Goal: Contribute content: Contribute content

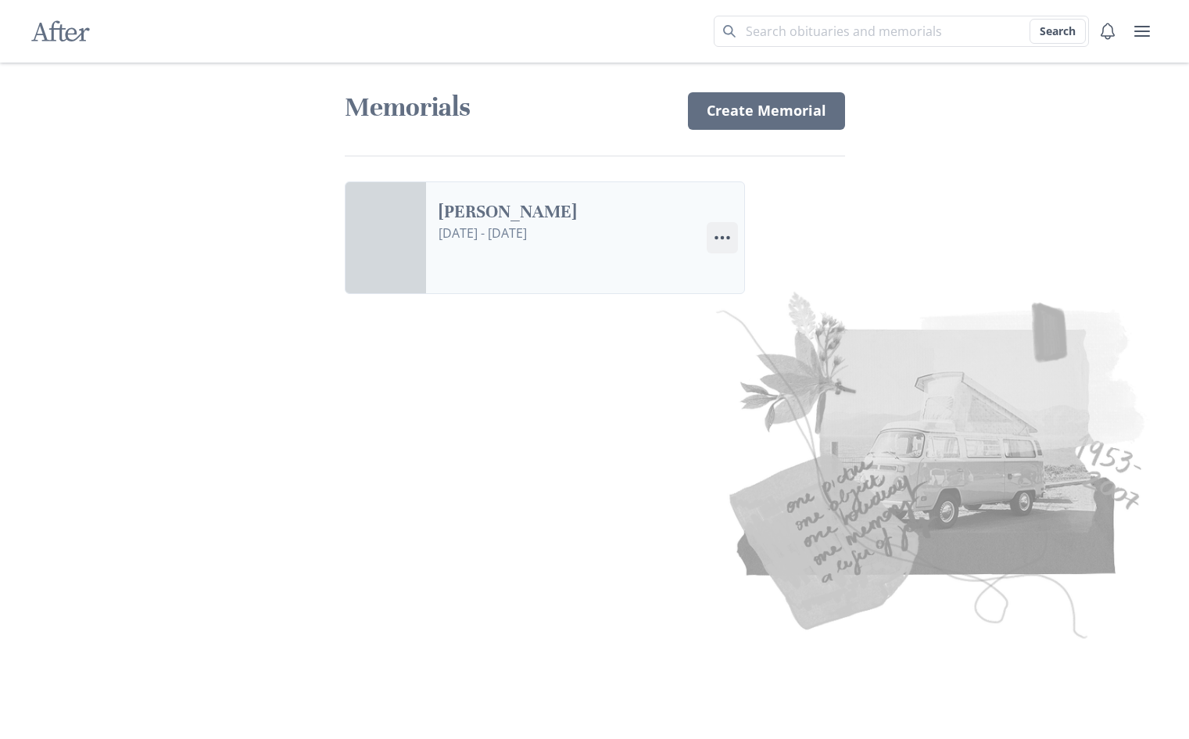
click at [725, 239] on icon "Menu" at bounding box center [722, 237] width 19 height 19
click at [532, 224] on link "[PERSON_NAME]" at bounding box center [567, 212] width 256 height 23
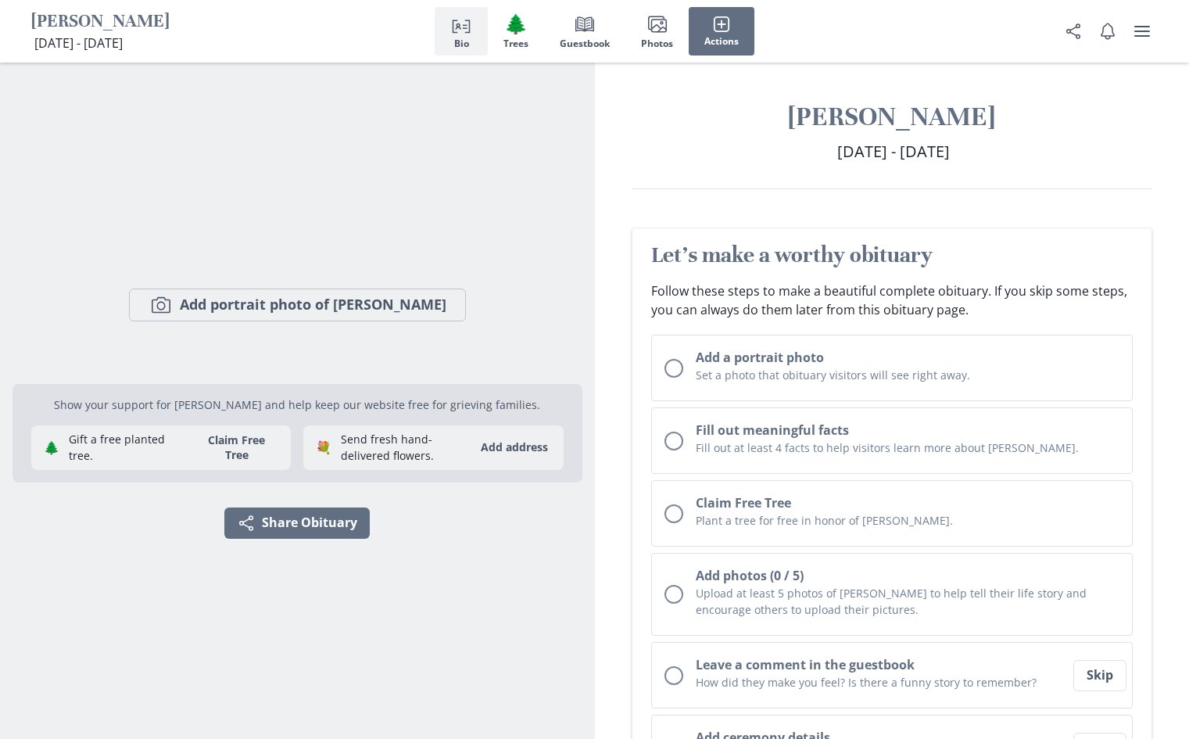
click at [500, 282] on div "Camera Add portrait photo of [PERSON_NAME]" at bounding box center [298, 304] width 570 height 133
click at [844, 159] on span "[DATE] - [DATE]" at bounding box center [893, 151] width 113 height 21
click at [919, 105] on h1 "[PERSON_NAME]" at bounding box center [892, 117] width 520 height 34
click at [837, 149] on span "[DATE] - [DATE]" at bounding box center [893, 151] width 113 height 21
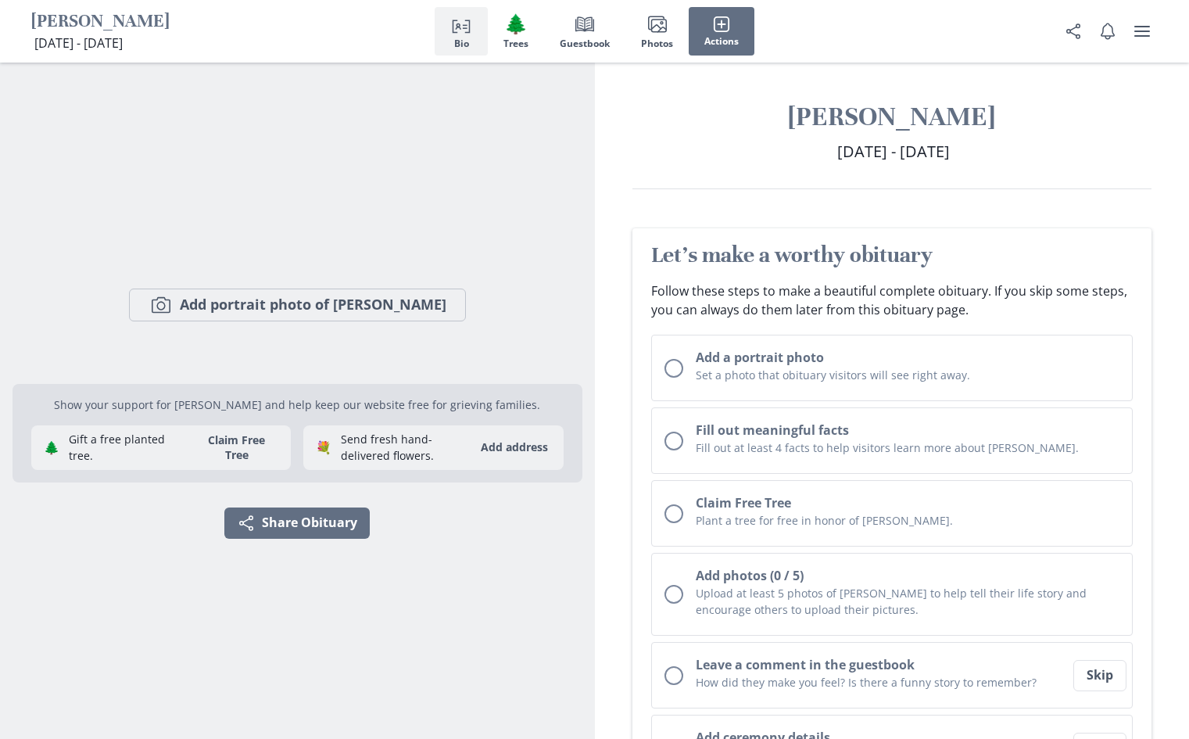
click at [837, 146] on span "[DATE] - [DATE]" at bounding box center [893, 151] width 113 height 21
click at [893, 140] on h2 "[DATE] - [DATE] [DATE] - [DATE]" at bounding box center [892, 151] width 520 height 23
click at [720, 41] on span "Actions" at bounding box center [721, 41] width 34 height 11
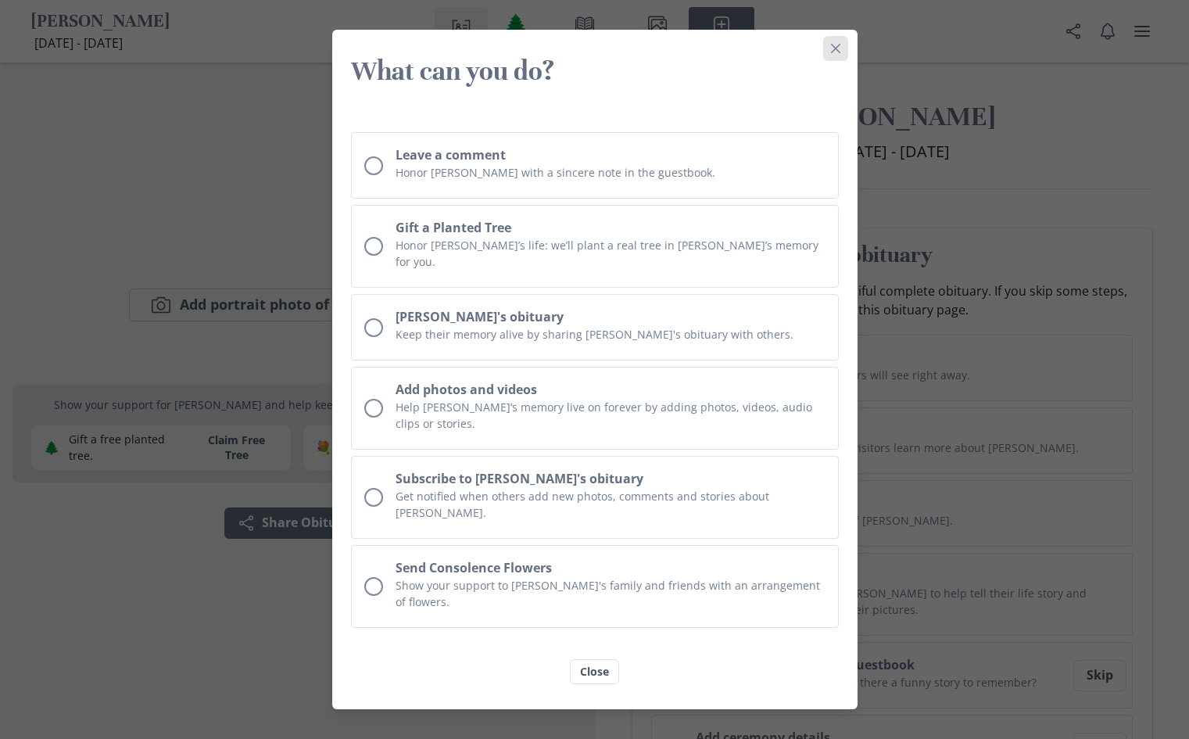
click at [836, 53] on icon "Close" at bounding box center [835, 48] width 9 height 9
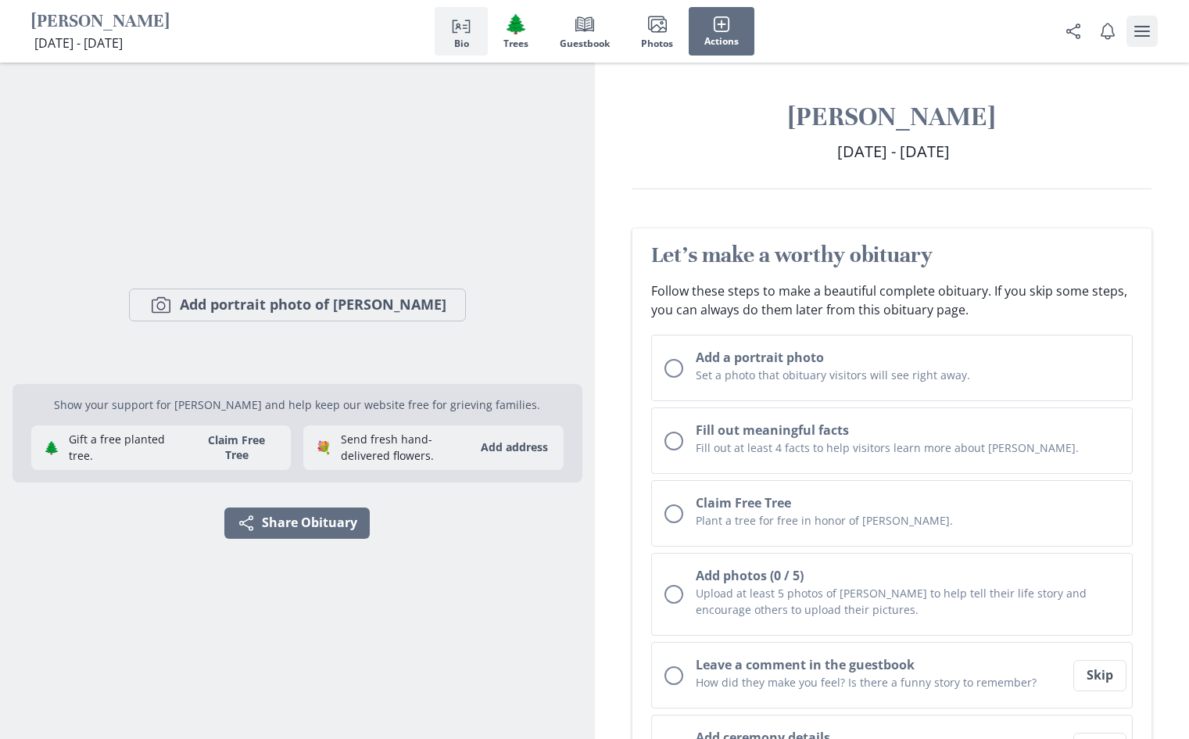
click at [1140, 32] on icon "user menu" at bounding box center [1142, 31] width 19 height 19
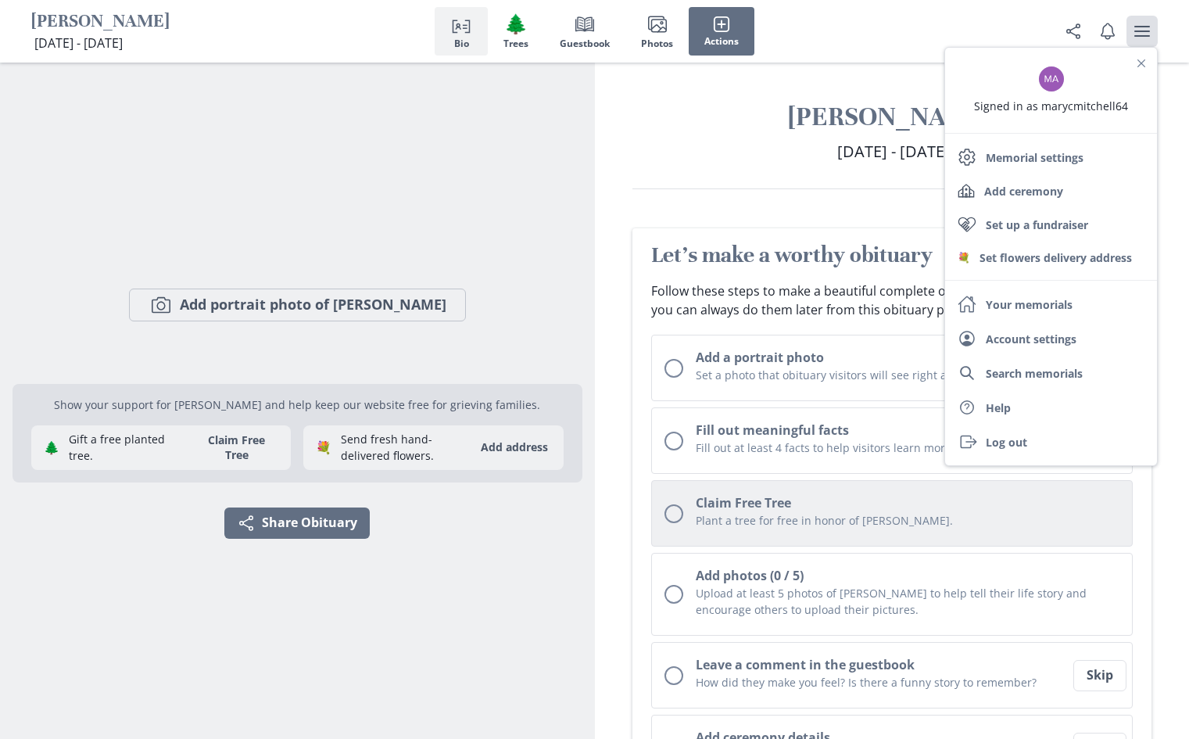
click at [1006, 500] on h2 "Claim Free Tree" at bounding box center [908, 502] width 424 height 19
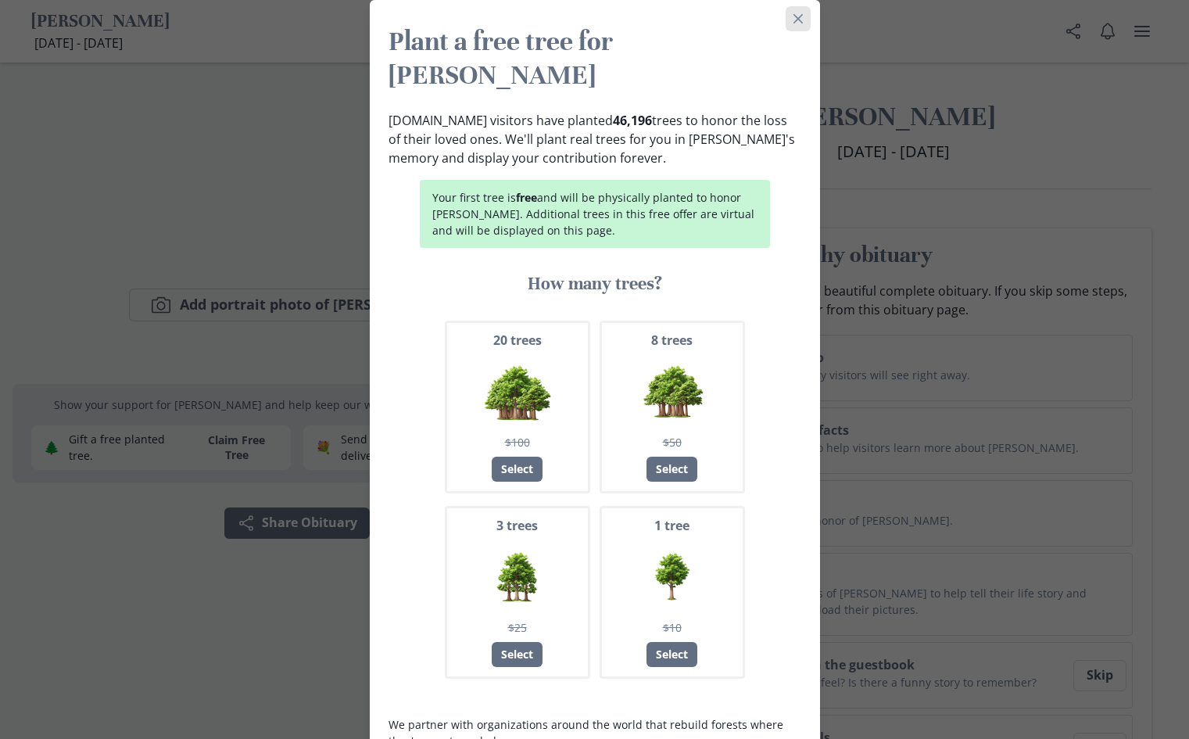
click at [799, 28] on button "Close" at bounding box center [798, 18] width 25 height 25
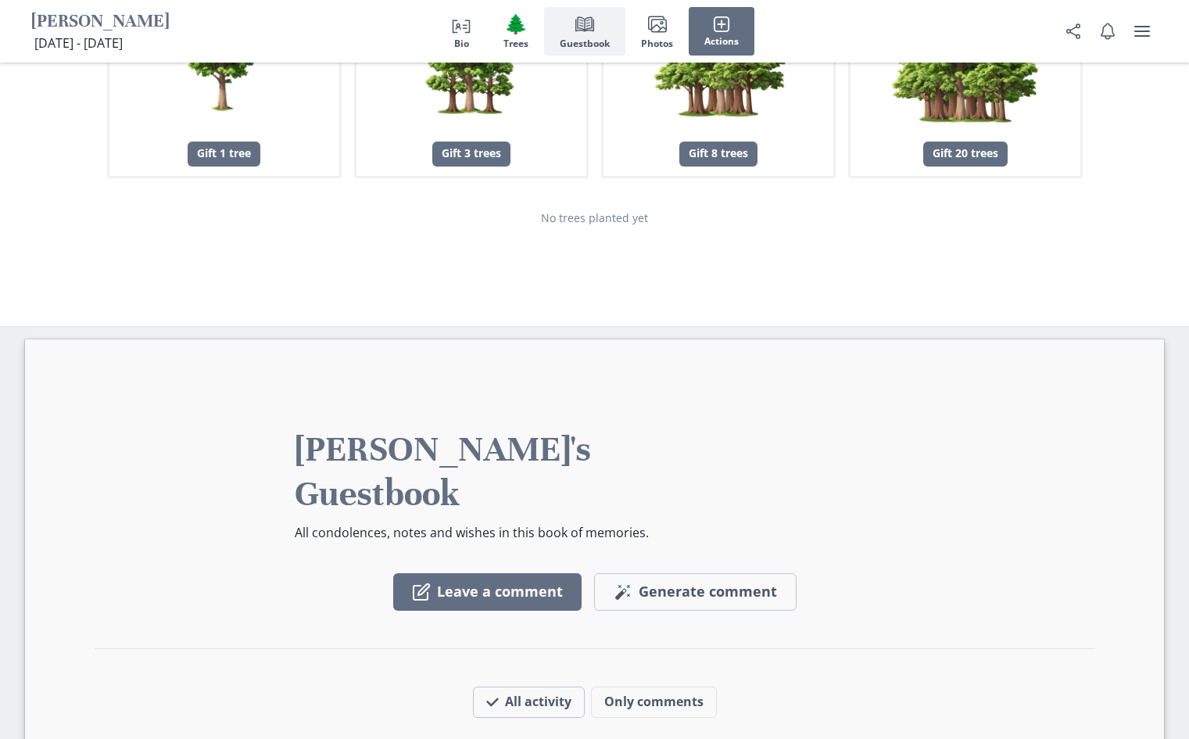
scroll to position [1966, 0]
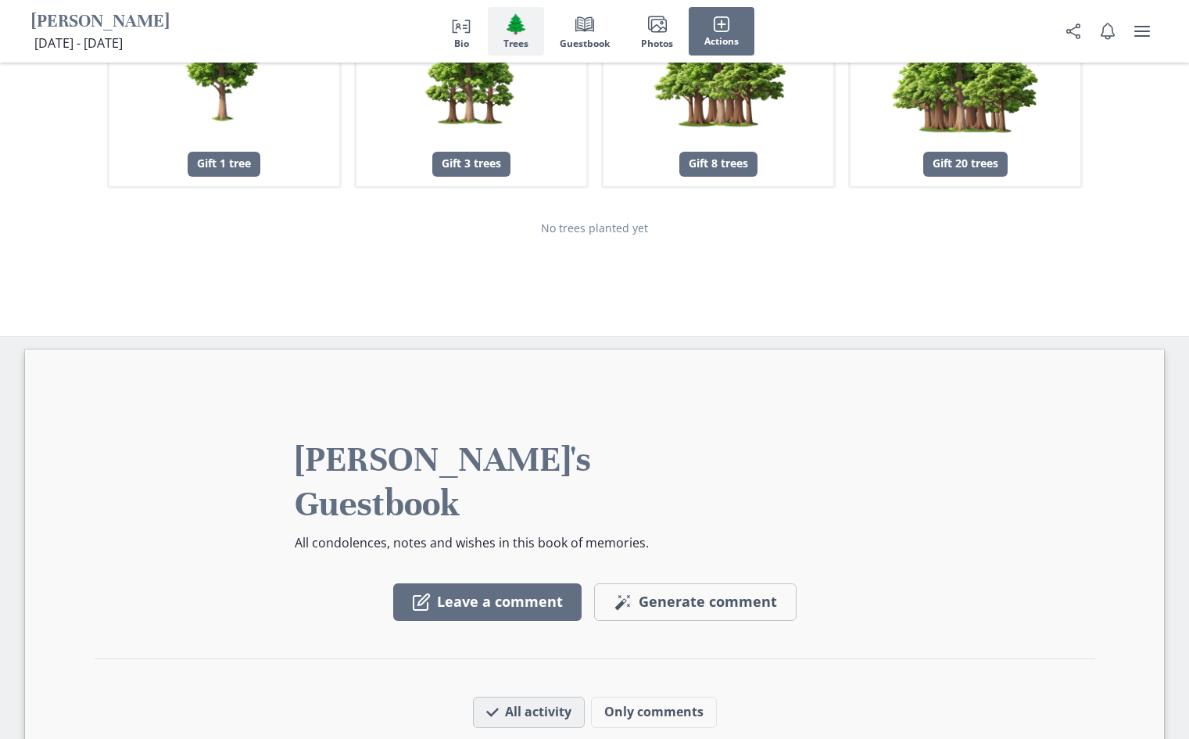
click at [560, 697] on button "All activity" at bounding box center [529, 712] width 112 height 31
click at [527, 697] on button "All activity" at bounding box center [529, 712] width 112 height 31
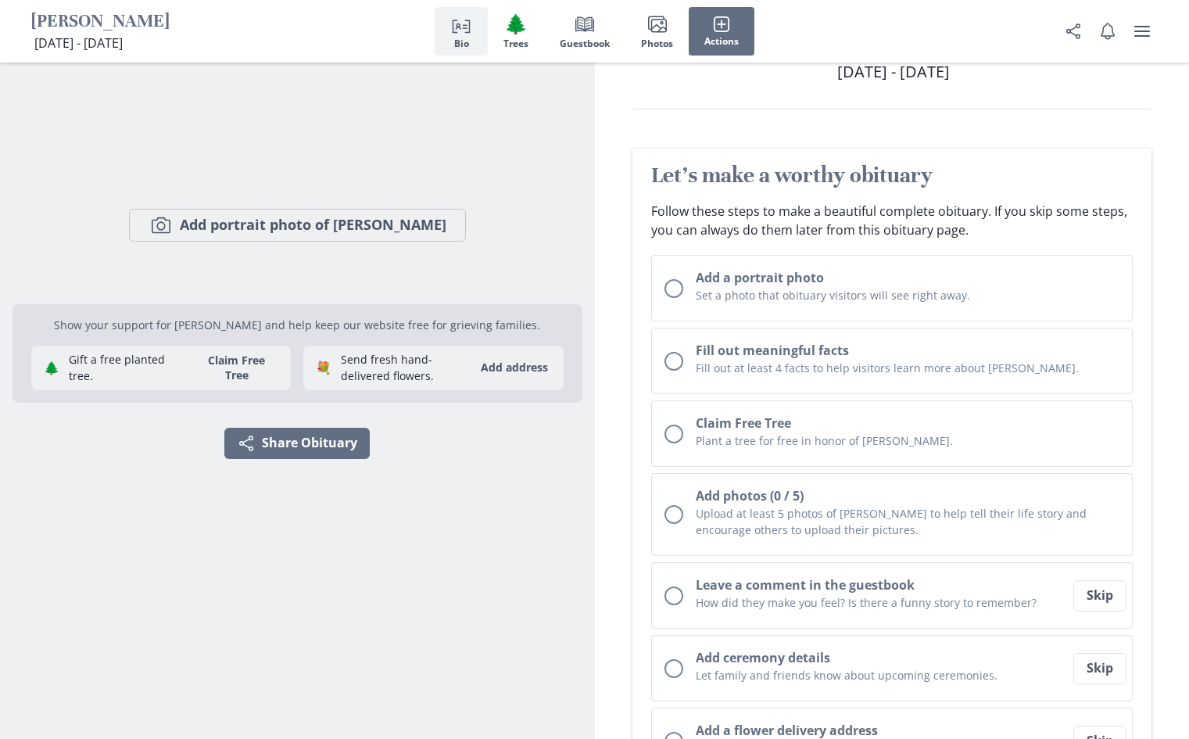
scroll to position [0, 0]
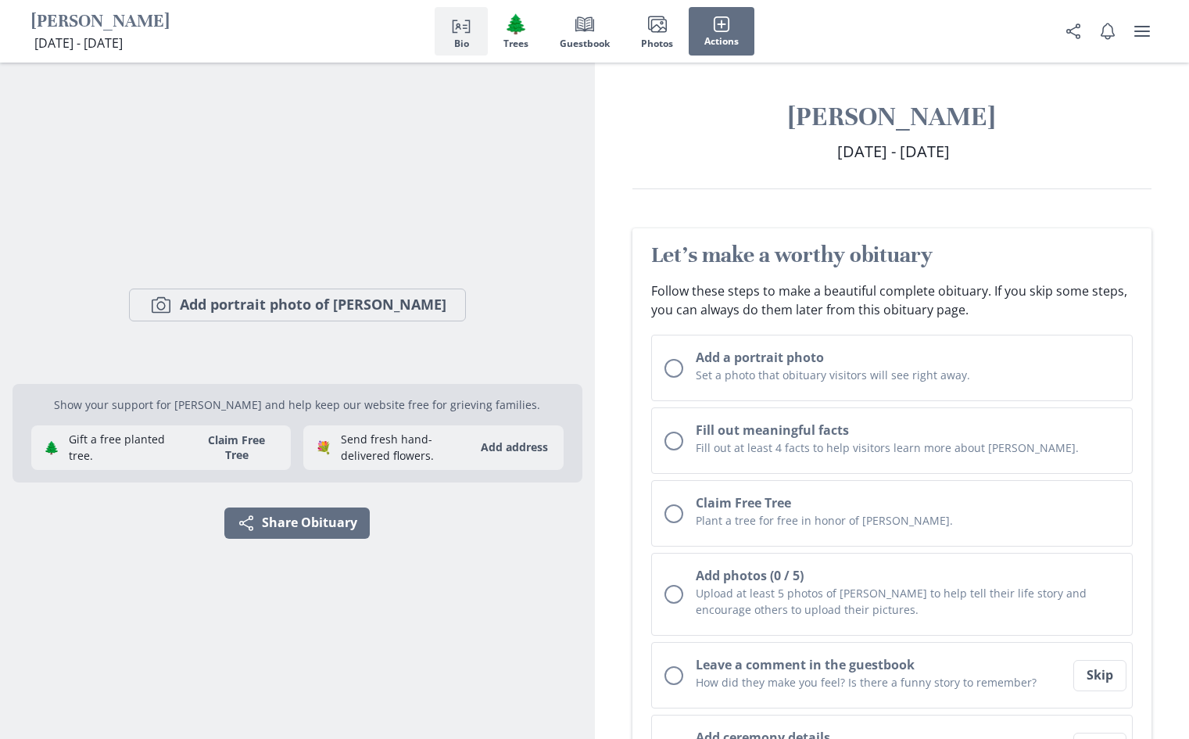
click at [454, 24] on icon "Person profile" at bounding box center [461, 24] width 19 height 19
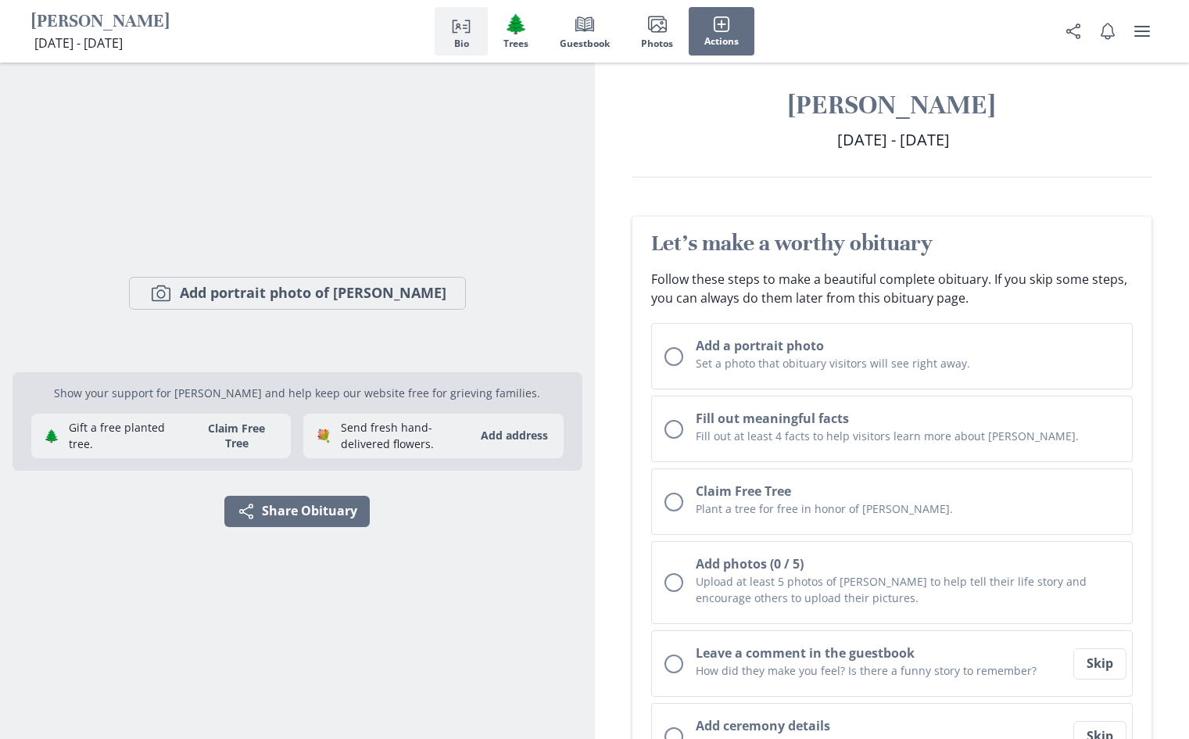
scroll to position [13, 0]
click at [454, 24] on icon "Person profile" at bounding box center [461, 24] width 19 height 19
click at [876, 103] on h1 "[PERSON_NAME]" at bounding box center [892, 105] width 520 height 34
click at [863, 136] on span "[DATE] - [DATE]" at bounding box center [893, 138] width 113 height 21
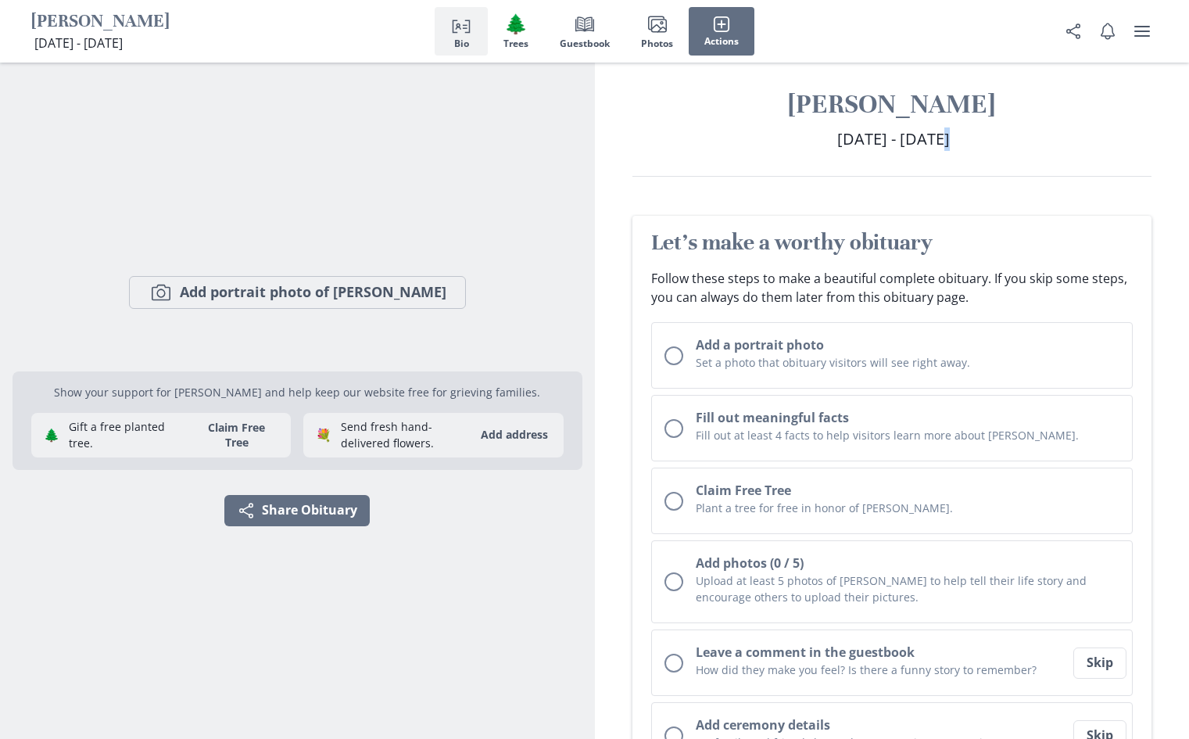
click at [863, 136] on span "[DATE] - [DATE]" at bounding box center [893, 138] width 113 height 21
click at [873, 218] on div "Let's make a worthy obituary Follow these steps to make a beautiful complete ob…" at bounding box center [892, 627] width 520 height 822
click at [837, 140] on span "[DATE] - [DATE]" at bounding box center [893, 138] width 113 height 21
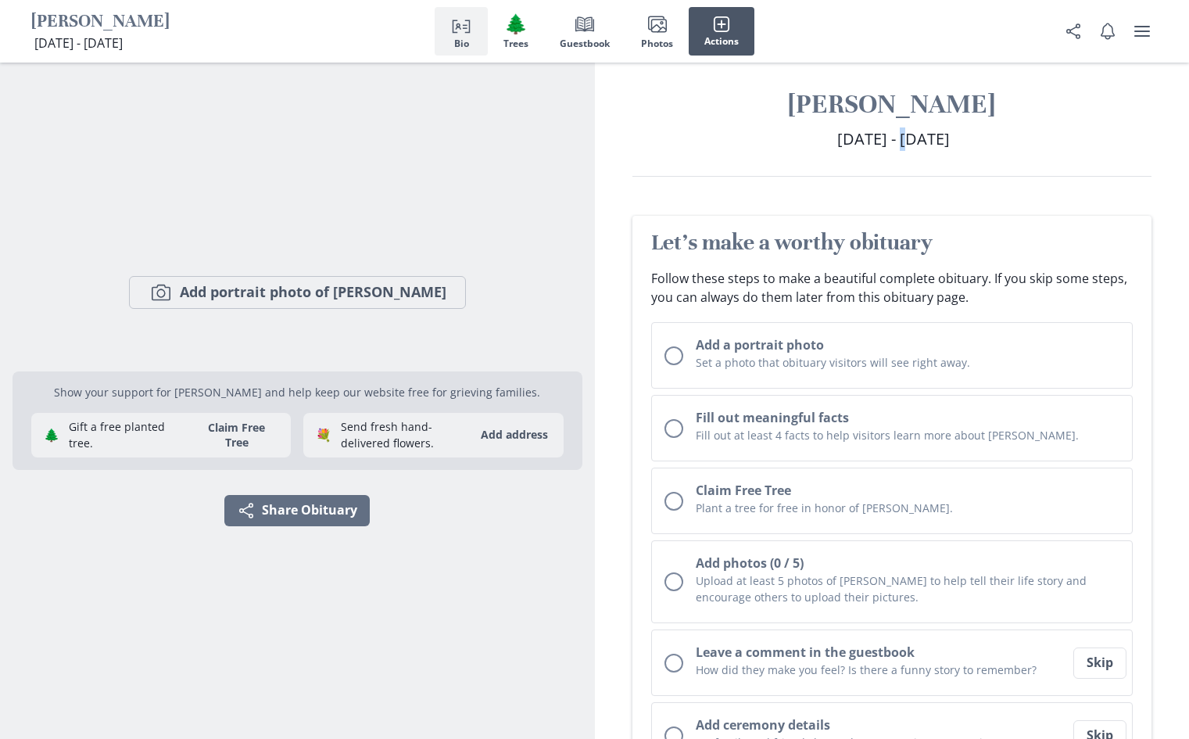
click at [724, 27] on icon "button" at bounding box center [721, 24] width 17 height 17
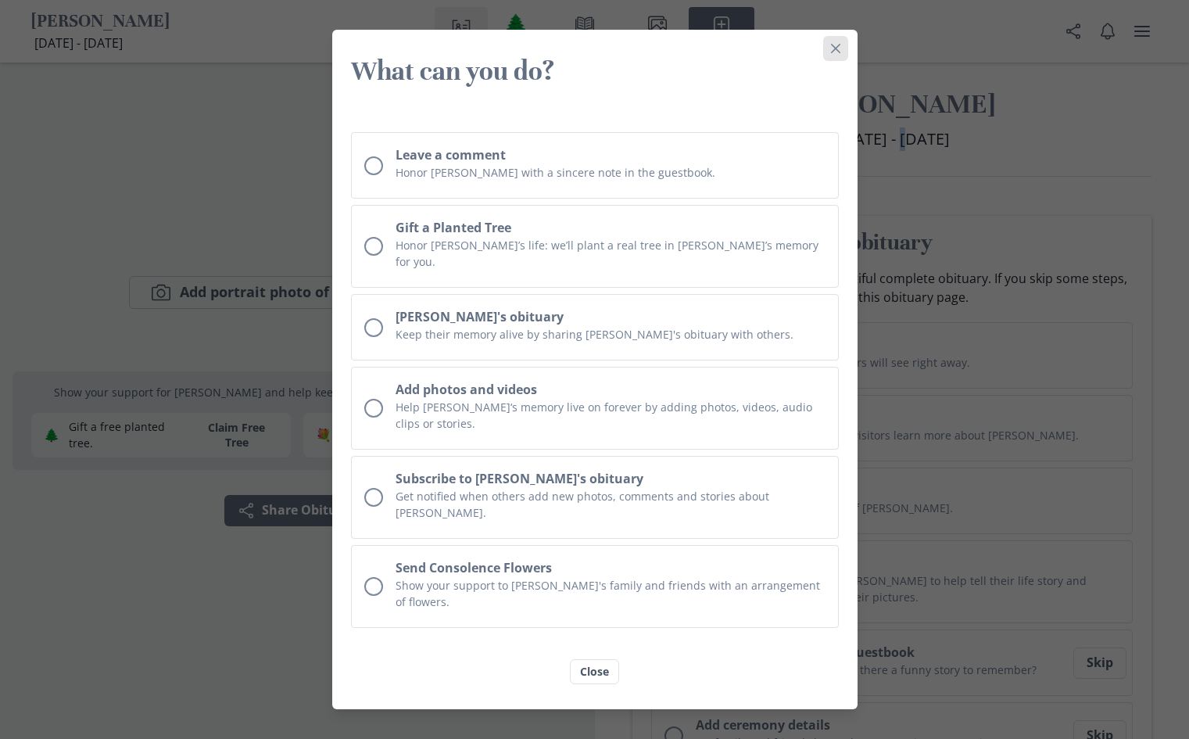
click at [833, 53] on icon "Close" at bounding box center [835, 48] width 9 height 9
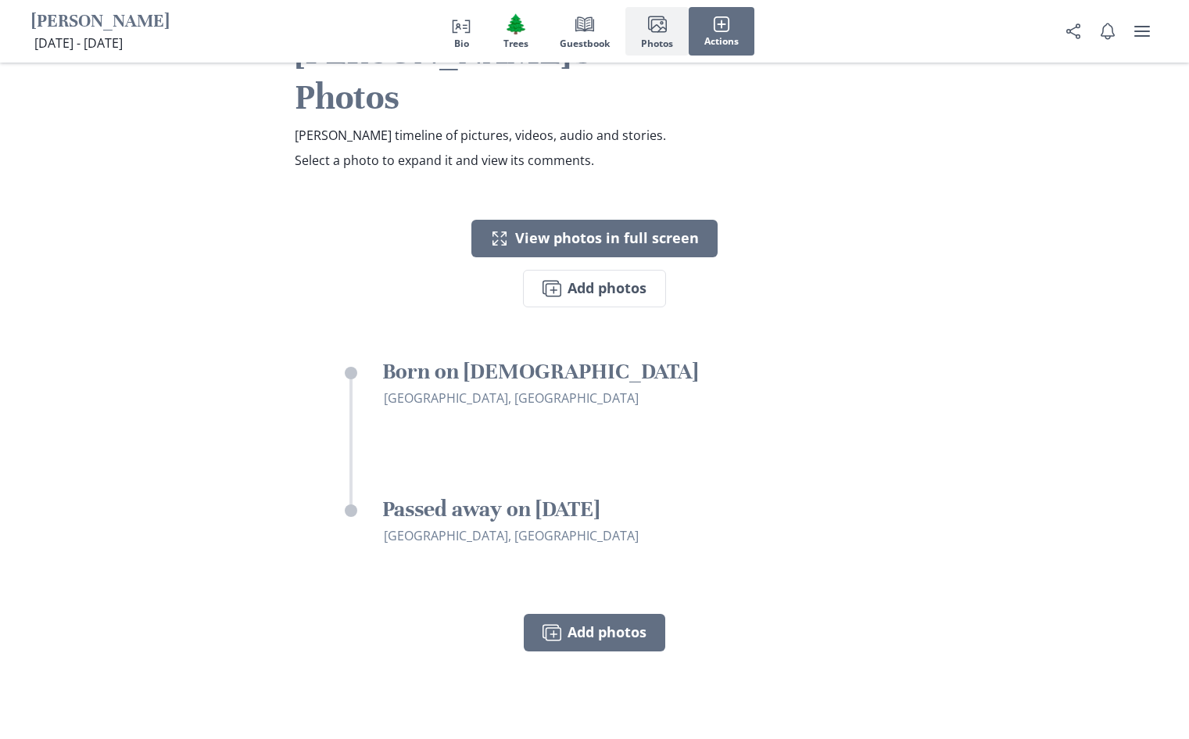
scroll to position [3088, 0]
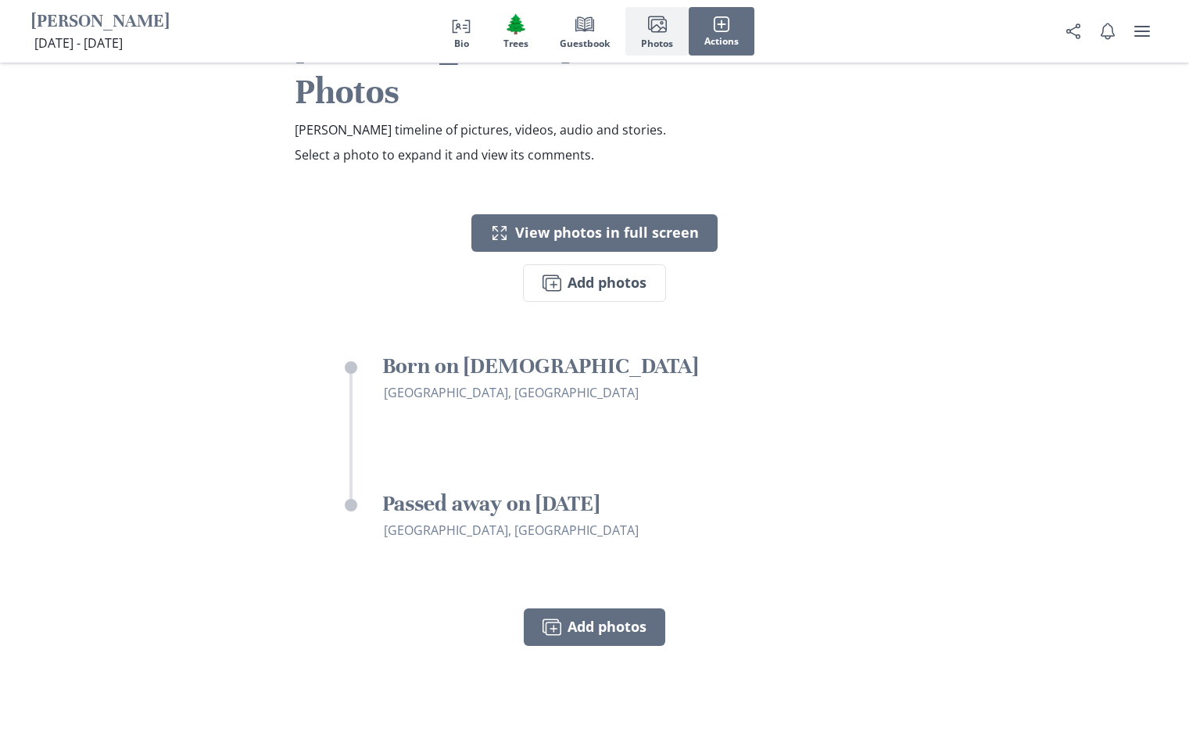
click at [538, 352] on h3 "Born on [DEMOGRAPHIC_DATA]" at bounding box center [613, 366] width 463 height 28
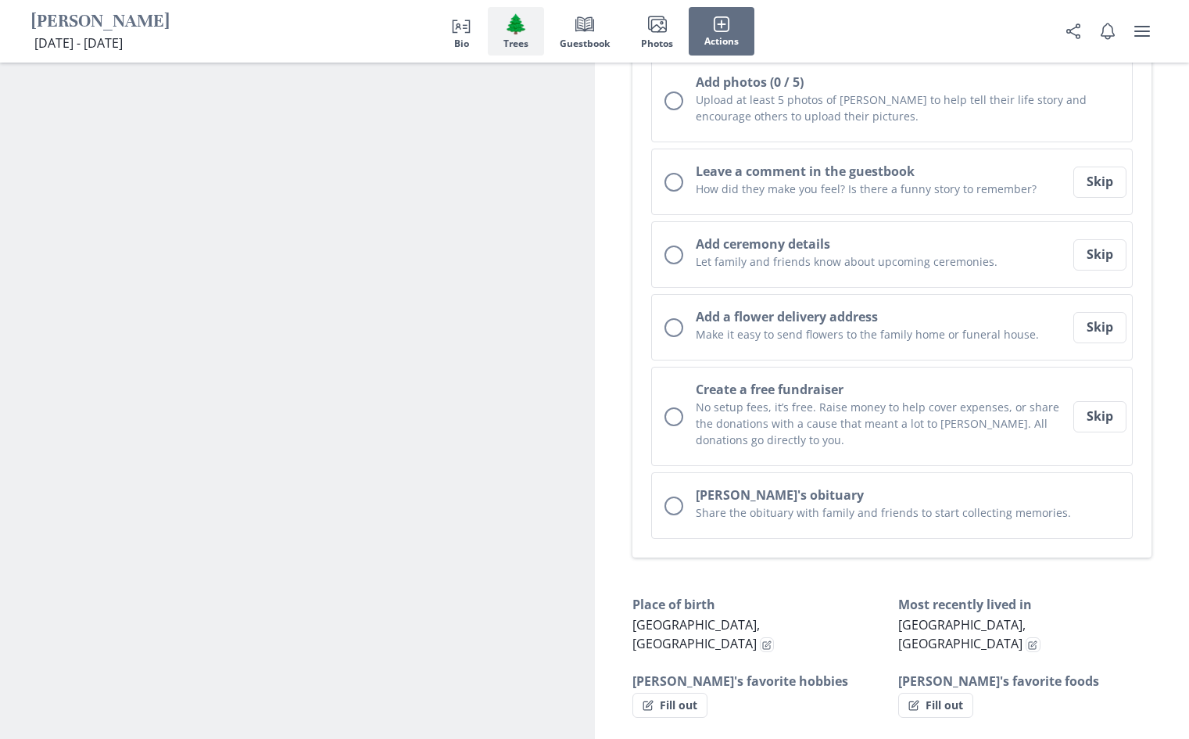
scroll to position [0, 0]
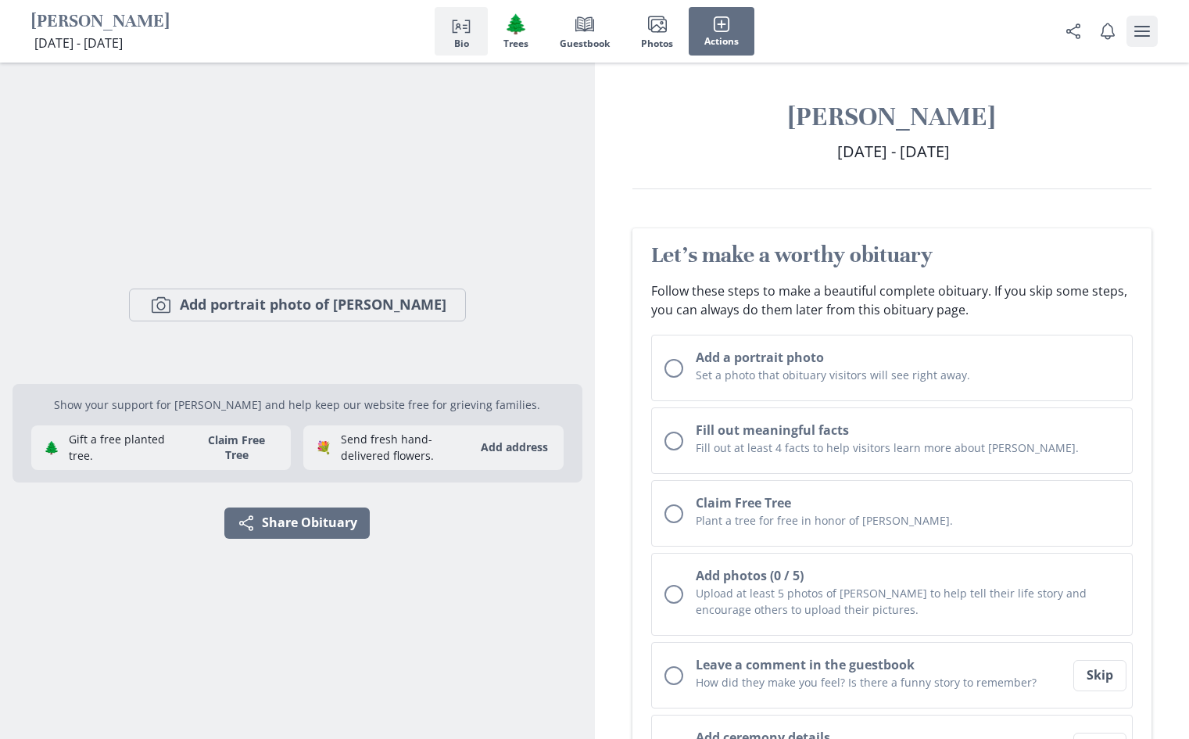
click at [1145, 43] on button "user menu" at bounding box center [1141, 31] width 31 height 31
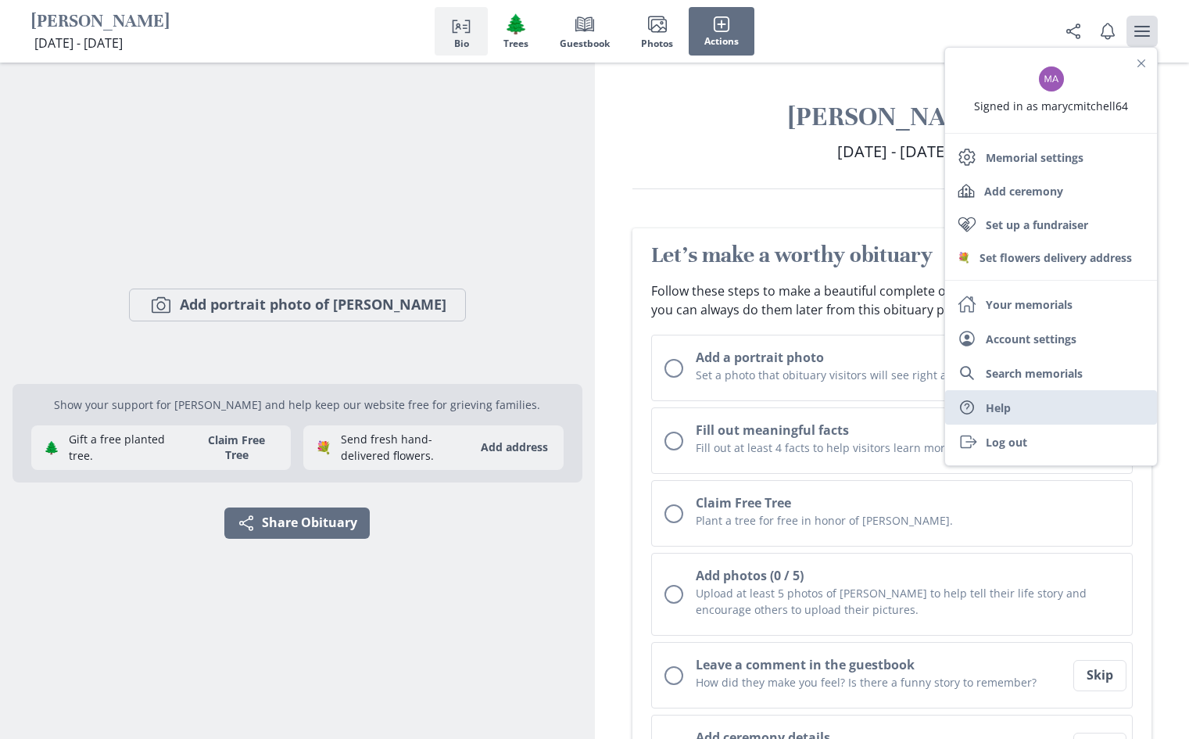
click at [1000, 419] on link "Help Help" at bounding box center [1051, 407] width 212 height 34
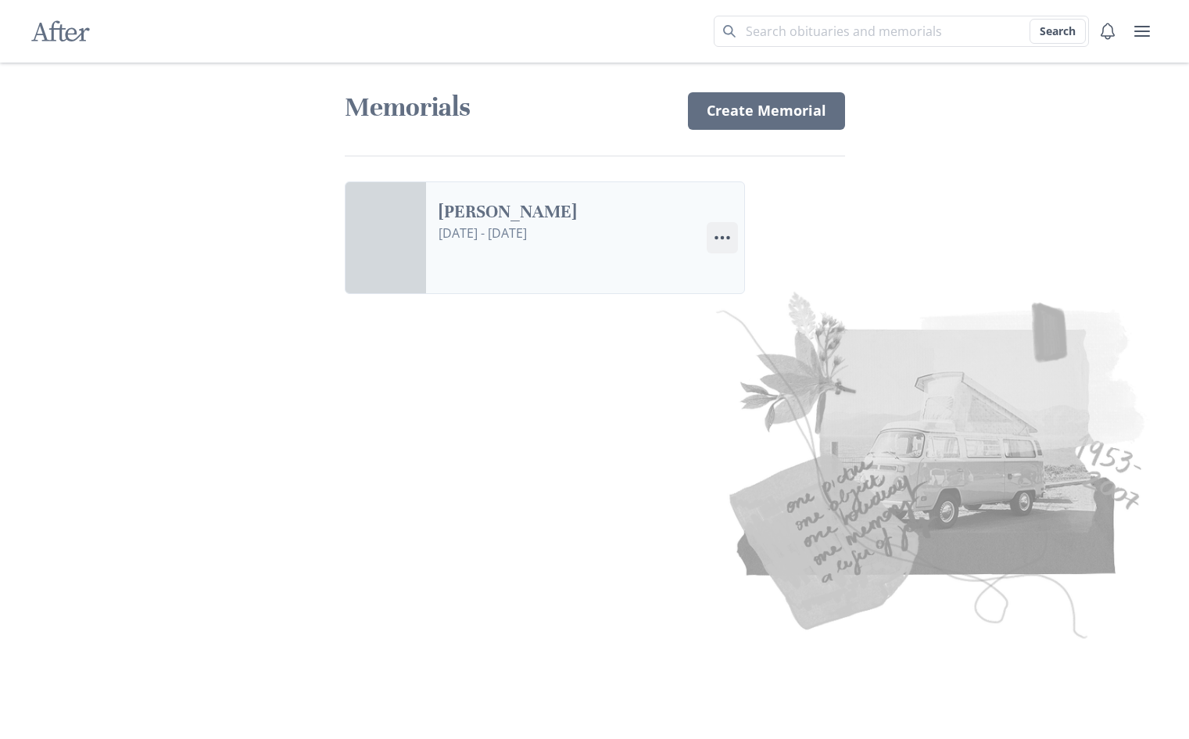
click at [726, 238] on circle "Options" at bounding box center [728, 238] width 4 height 4
click at [768, 317] on link "Settings Edit Settings" at bounding box center [794, 309] width 174 height 28
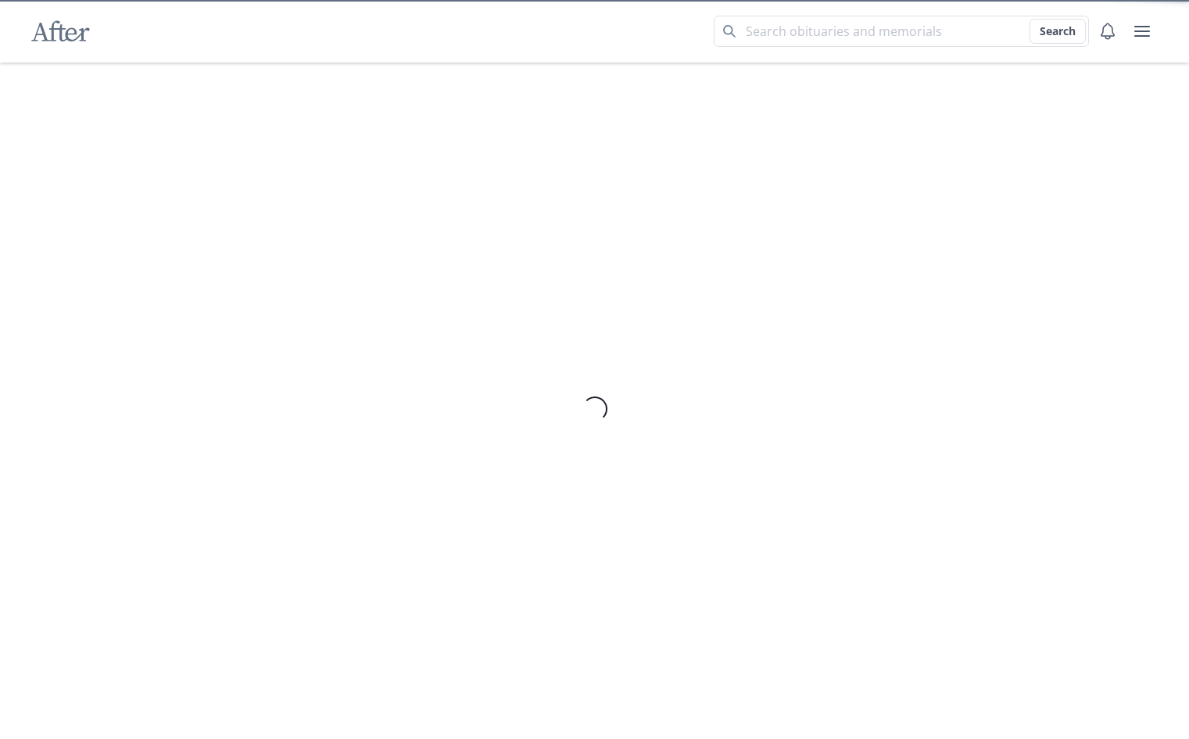
select select "4"
select select "9"
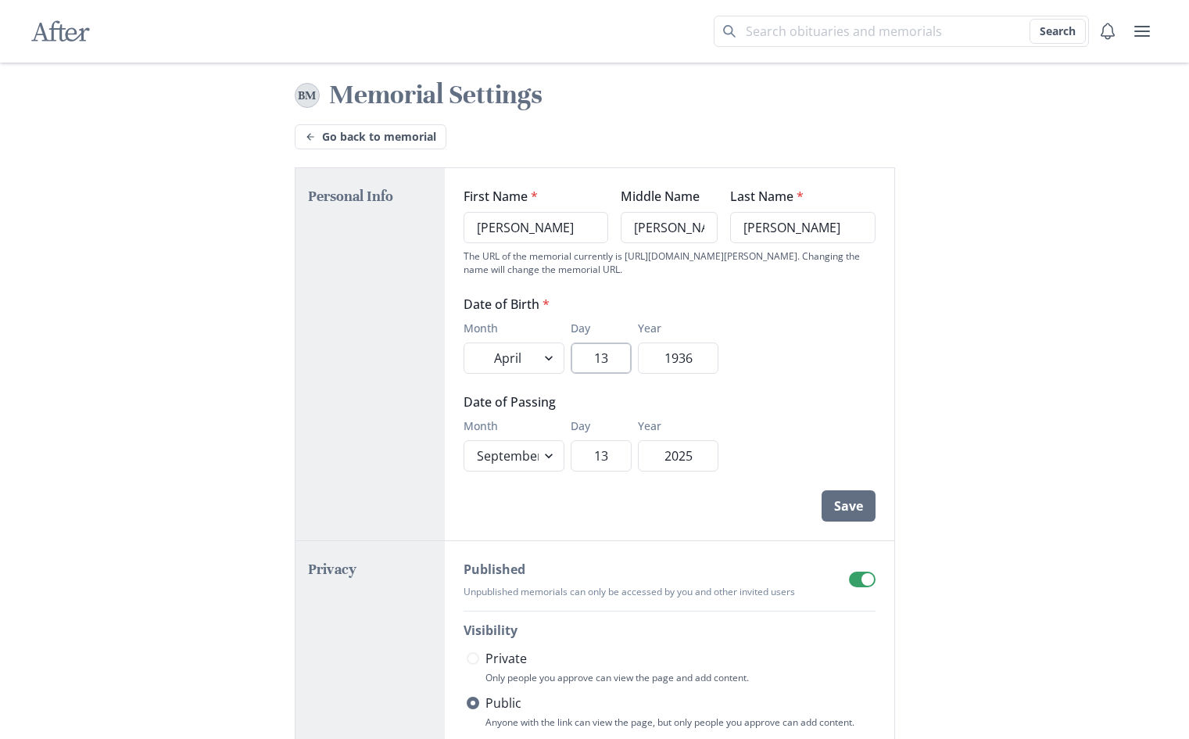
click at [611, 351] on input "13" at bounding box center [601, 357] width 61 height 31
type input "10"
click at [844, 503] on button "Save" at bounding box center [849, 505] width 54 height 31
select select "4"
select select "9"
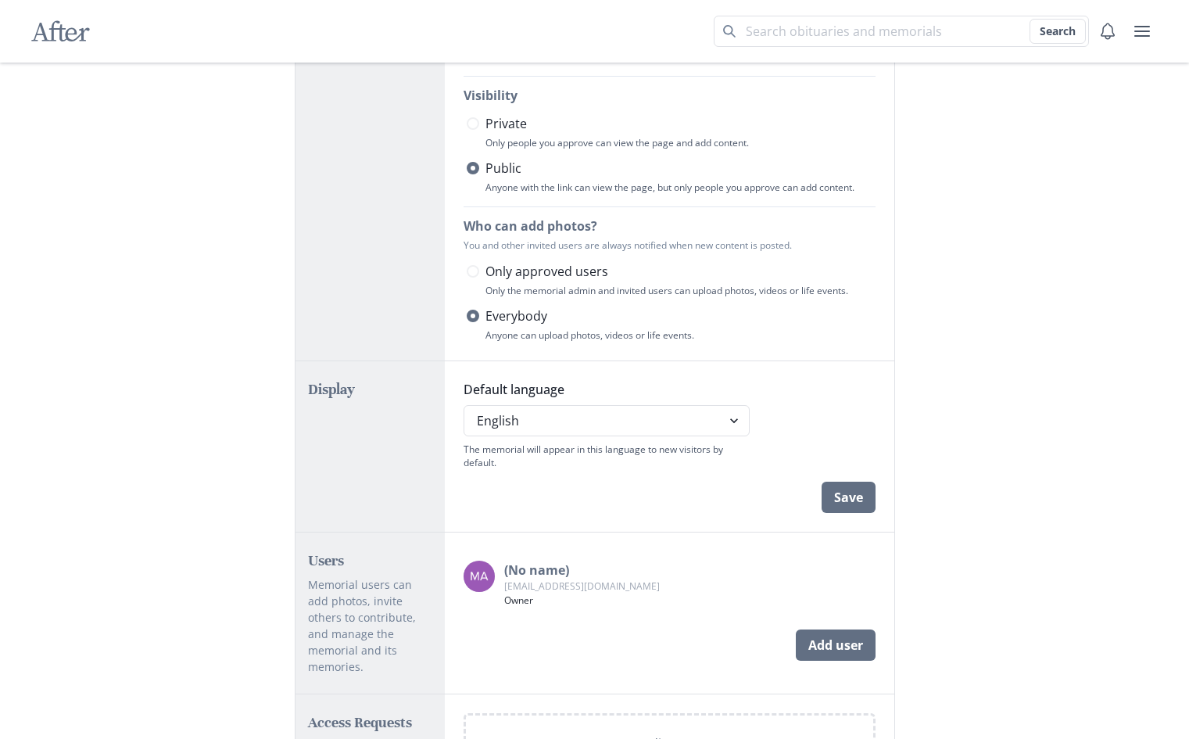
scroll to position [536, 0]
click at [475, 278] on label "Only approved users" at bounding box center [671, 269] width 409 height 19
click at [467, 270] on input "Only approved users" at bounding box center [466, 270] width 1 height 1
radio input "true"
click at [469, 315] on span at bounding box center [473, 314] width 13 height 13
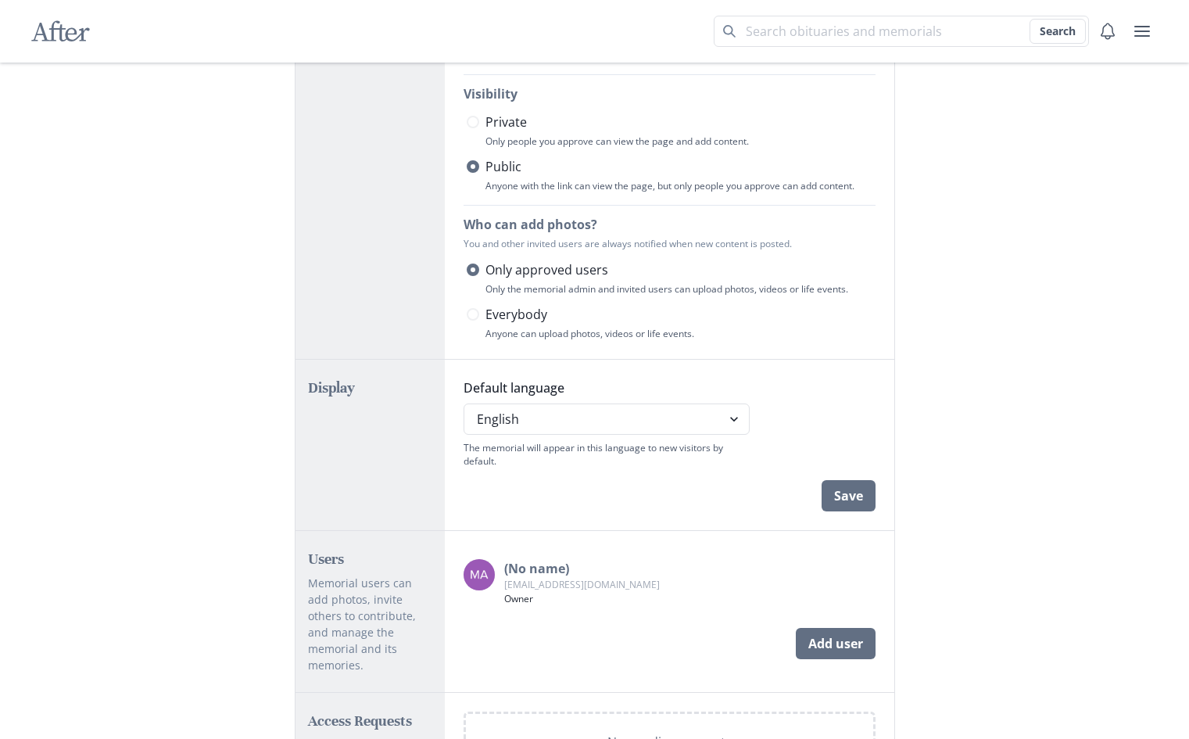
click at [467, 315] on input "Everybody" at bounding box center [466, 314] width 1 height 1
radio input "true"
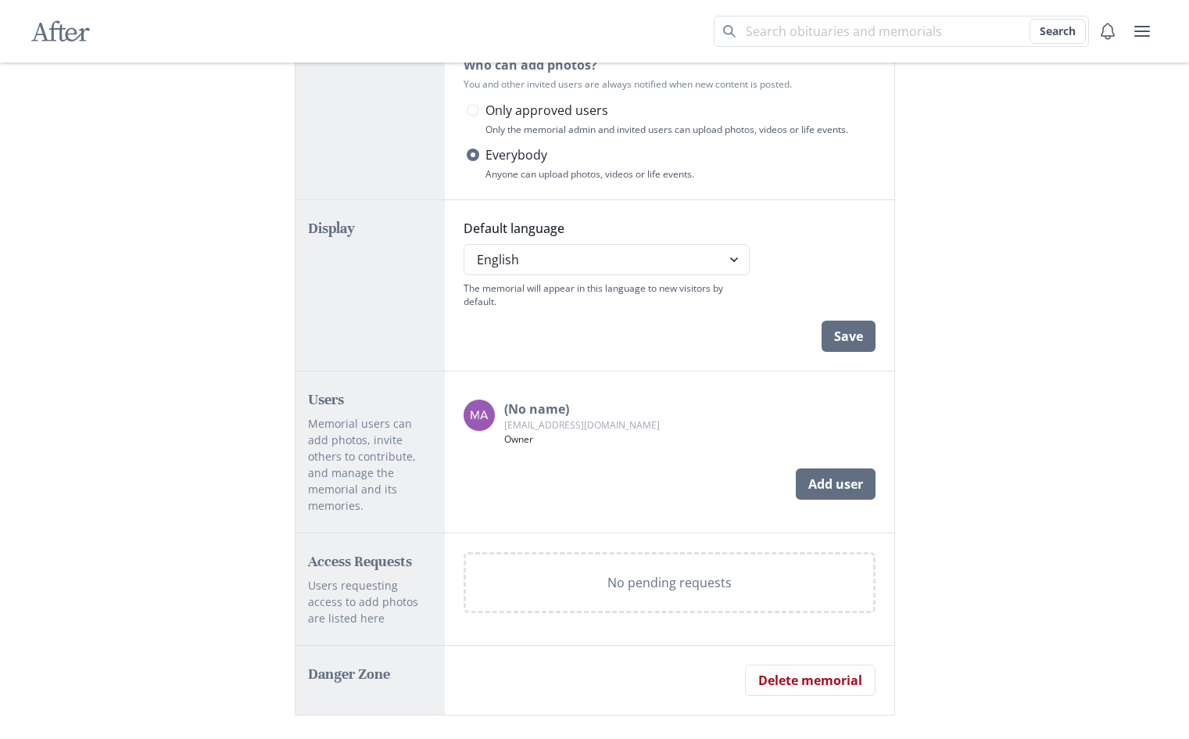
scroll to position [708, 0]
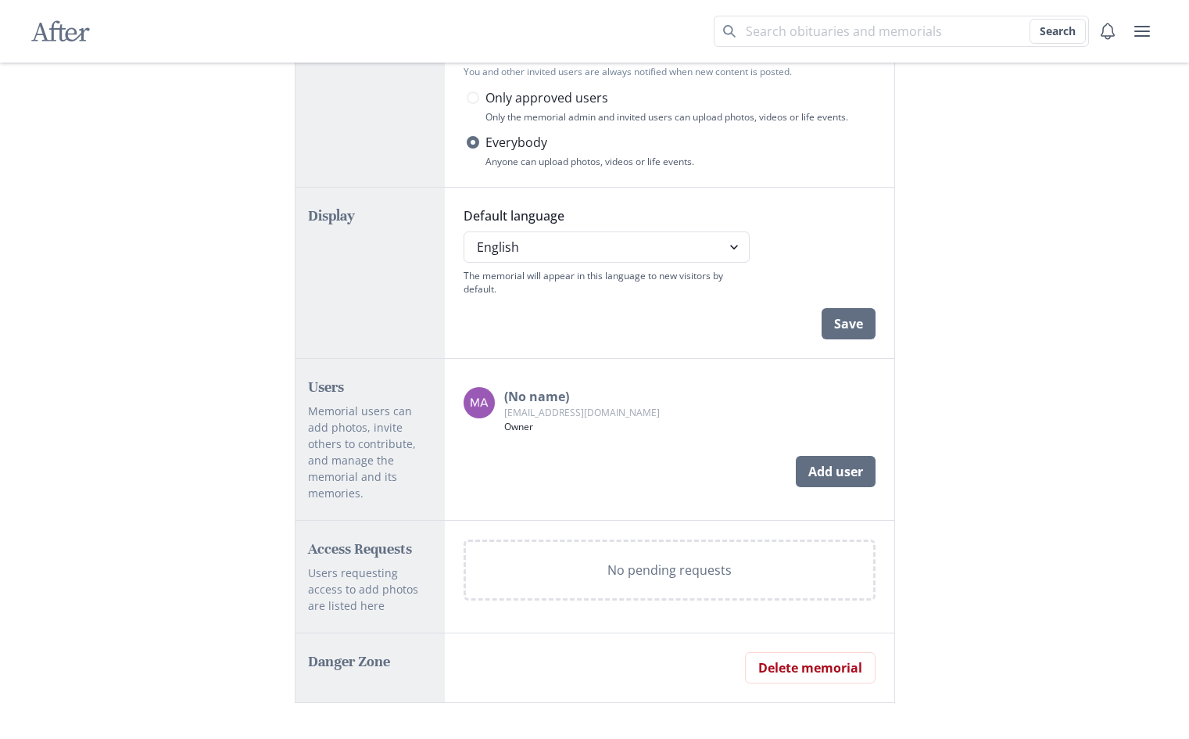
click at [560, 402] on p "(No name)" at bounding box center [582, 396] width 156 height 19
click at [541, 396] on p "(No name)" at bounding box center [582, 396] width 156 height 19
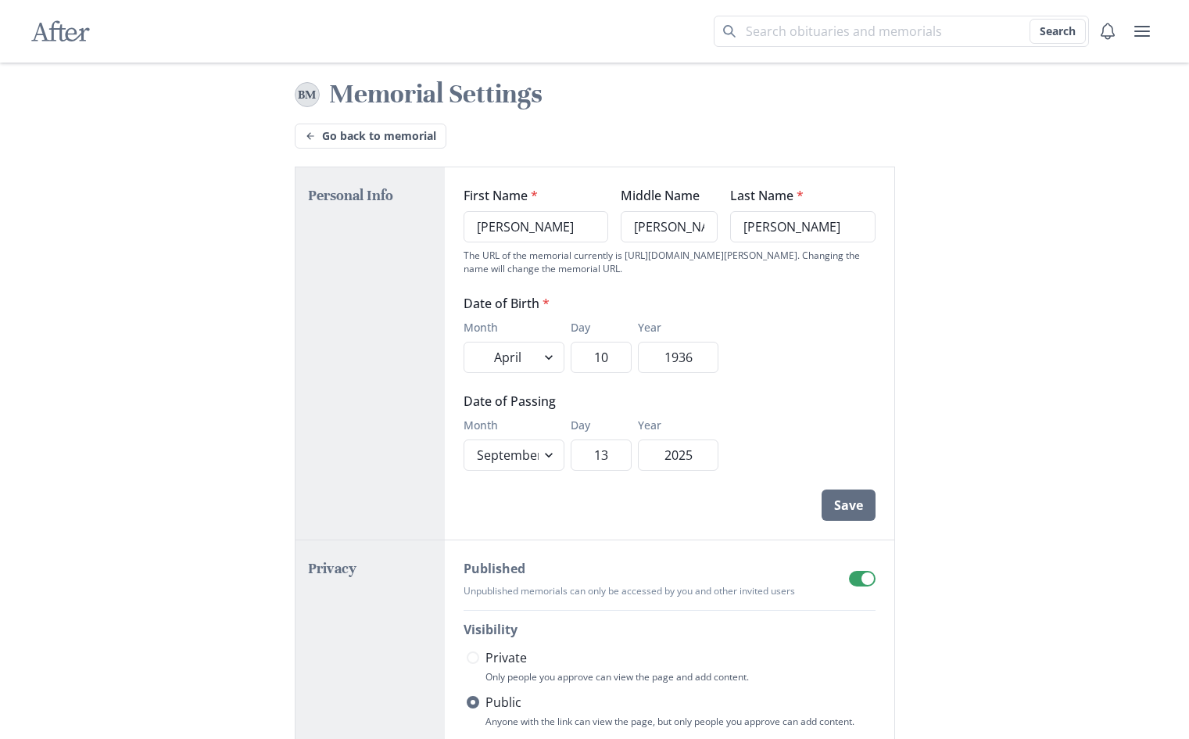
scroll to position [0, 0]
click at [853, 512] on button "Save" at bounding box center [849, 505] width 54 height 31
select select "4"
select select "9"
click at [857, 510] on button "Save" at bounding box center [849, 505] width 54 height 31
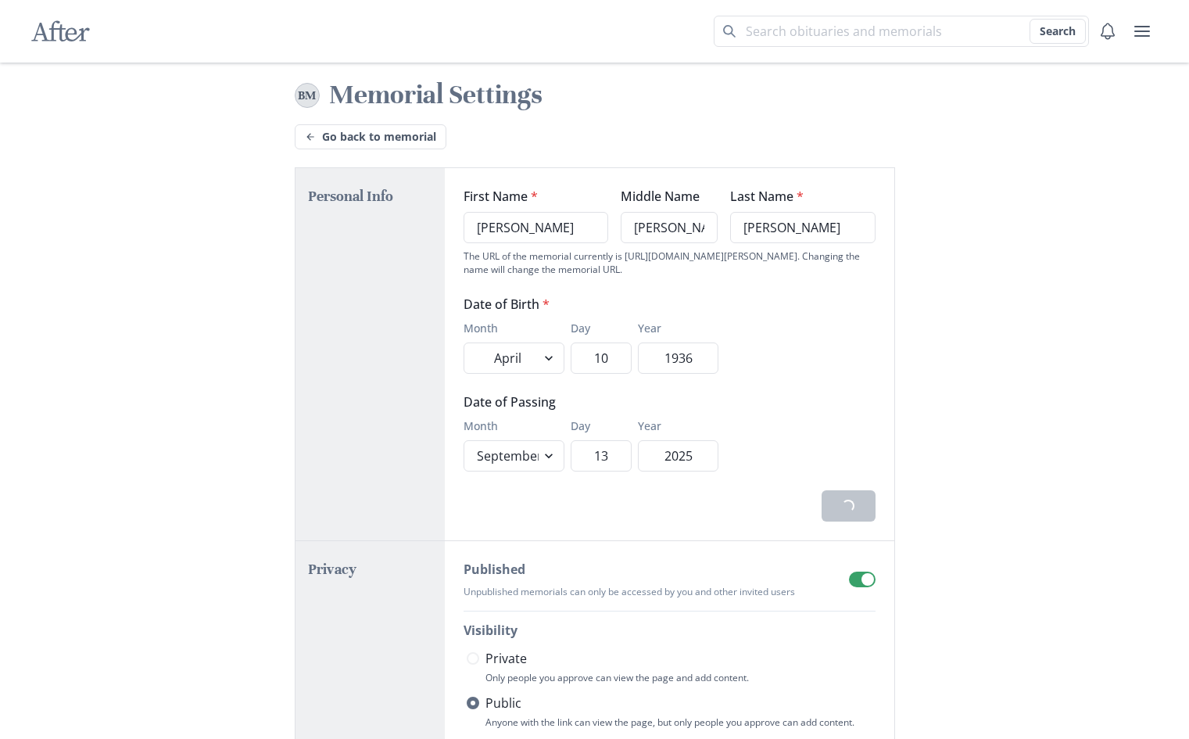
select select "4"
select select "9"
click at [414, 145] on link "Go back to memorial" at bounding box center [371, 136] width 152 height 25
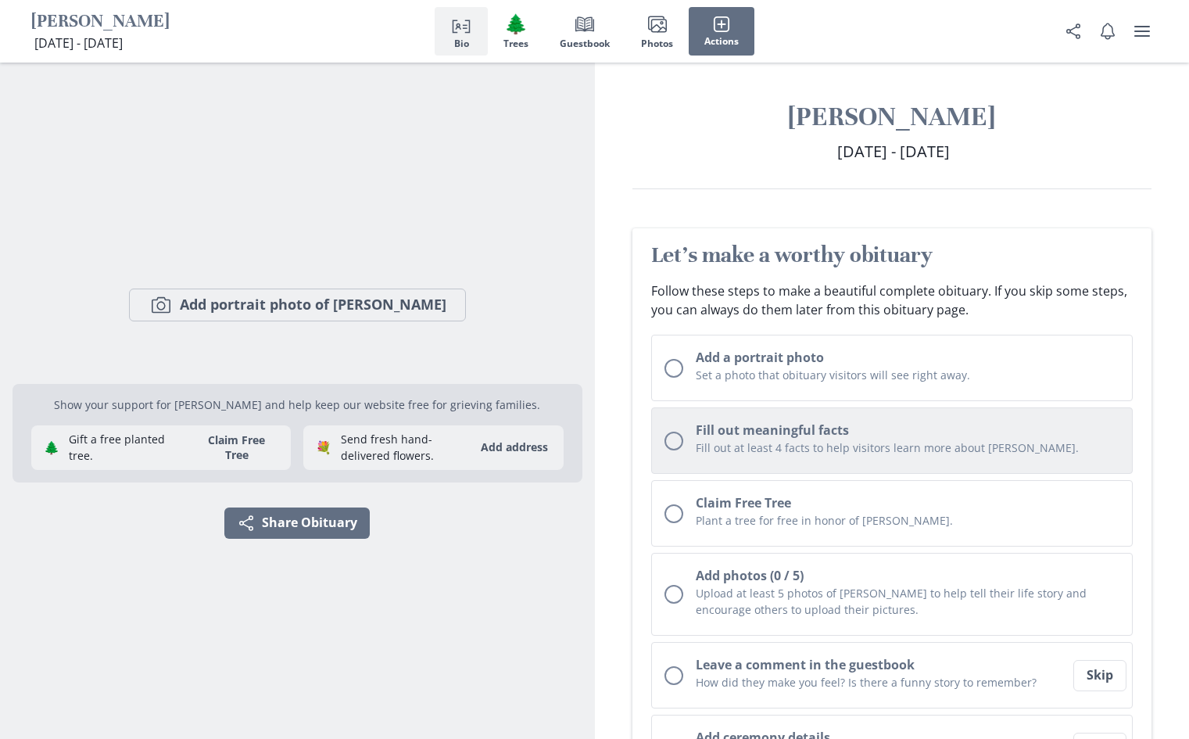
click at [678, 439] on div "Unchecked circle" at bounding box center [673, 441] width 19 height 19
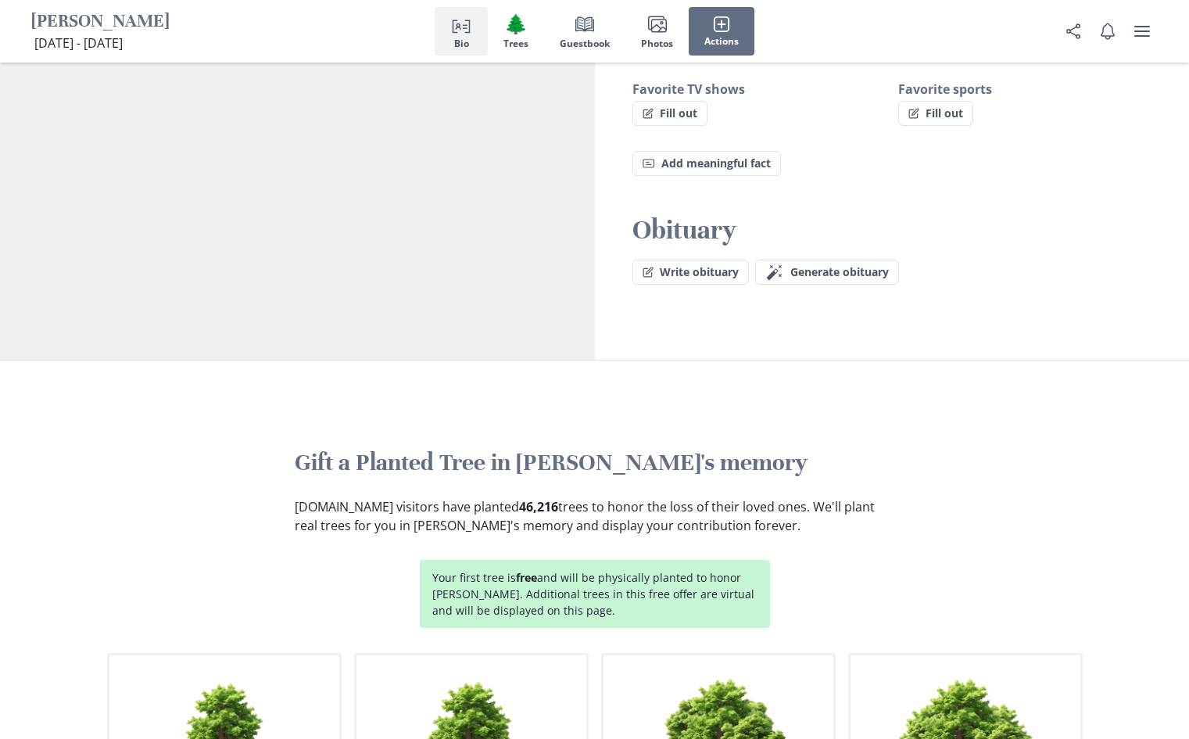
scroll to position [1305, 0]
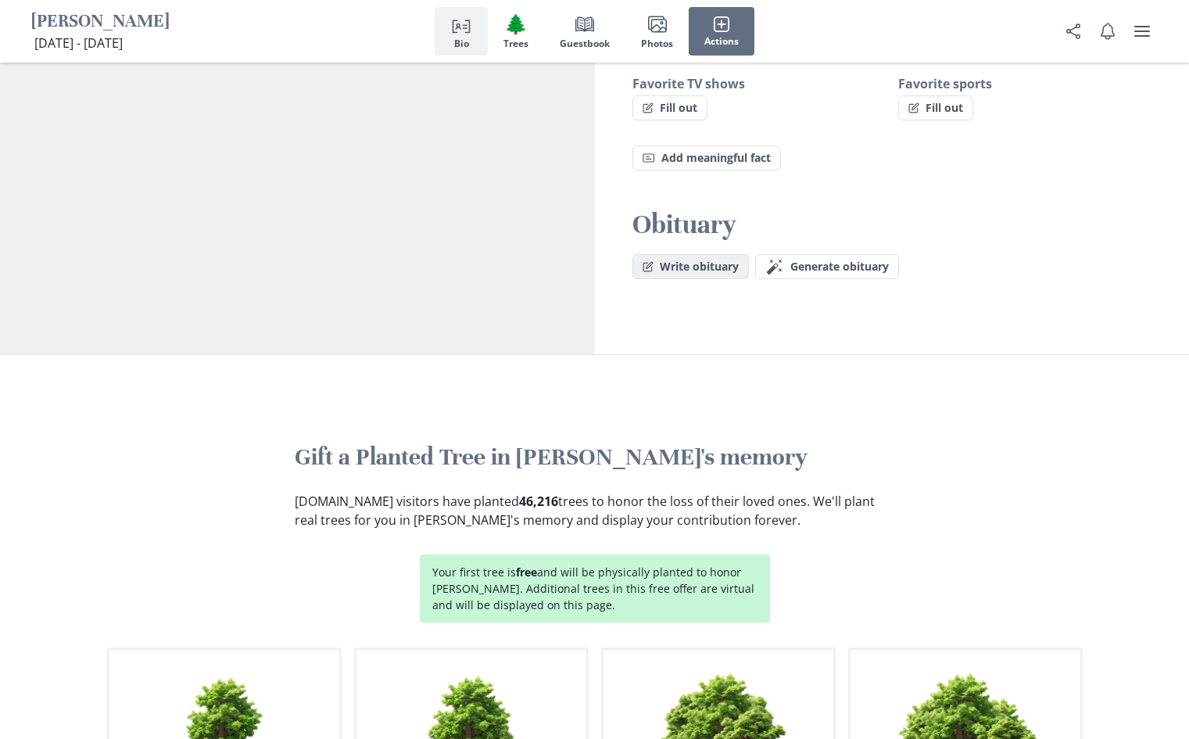
click at [725, 254] on button "Write obituary" at bounding box center [690, 266] width 116 height 25
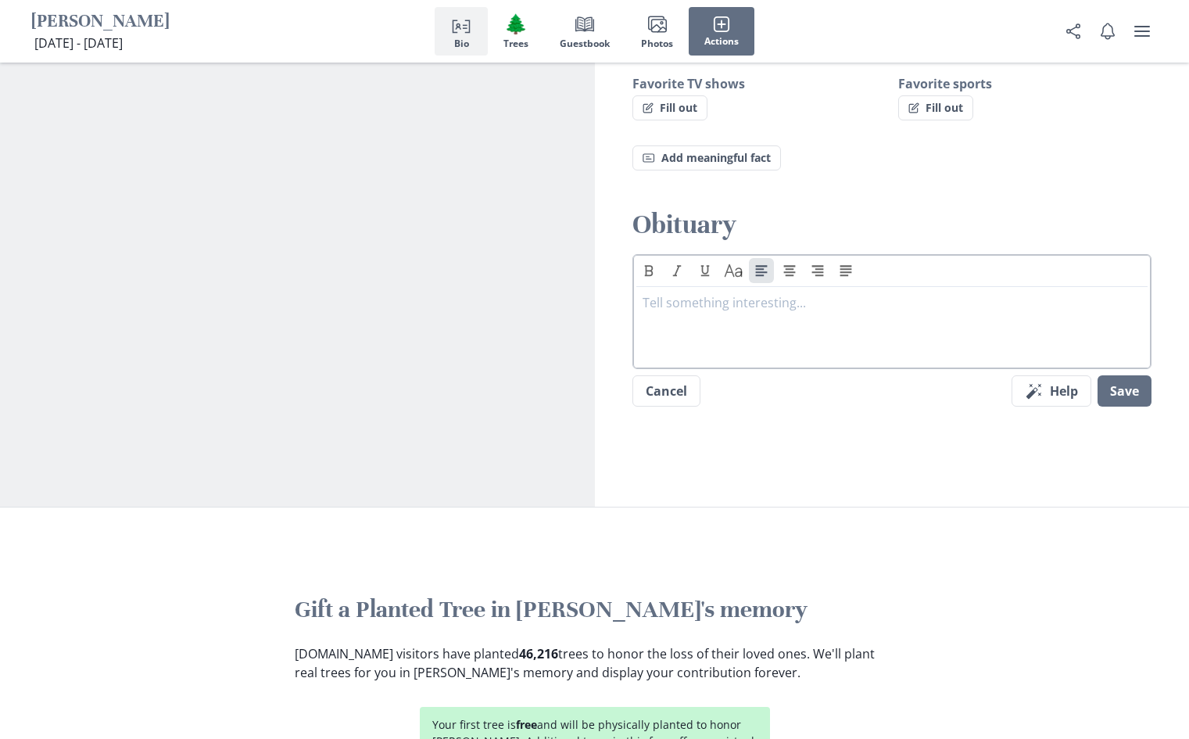
click at [729, 293] on p at bounding box center [893, 302] width 500 height 19
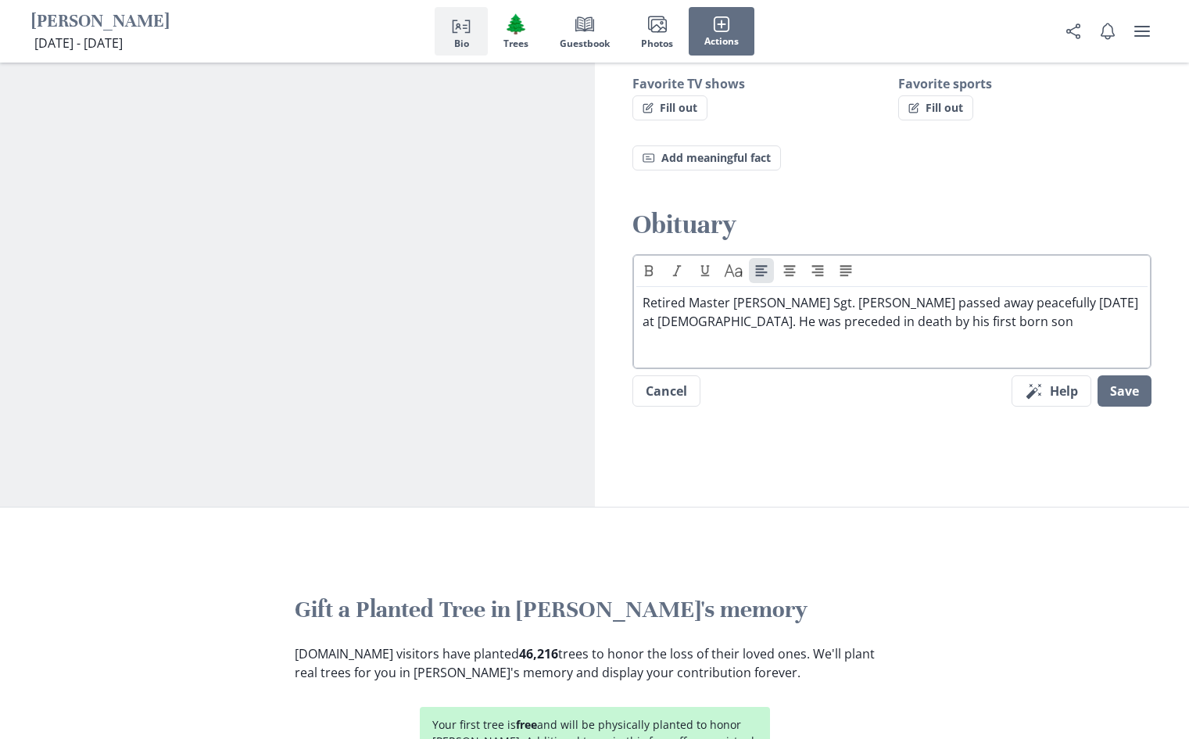
click at [1028, 293] on p "Retired Master [PERSON_NAME] Sgt. [PERSON_NAME] passed away peacefully [DATE] a…" at bounding box center [893, 312] width 500 height 38
click at [759, 304] on p "Retired Master [PERSON_NAME] Sgt. [PERSON_NAME] passed away peacefully [DATE] a…" at bounding box center [893, 321] width 500 height 56
click at [911, 303] on p "Retired Master [PERSON_NAME] Sgt. [PERSON_NAME] passed away peacefully [DATE] a…" at bounding box center [893, 321] width 500 height 56
click at [953, 306] on p "Retired Master [PERSON_NAME] Sgt. [PERSON_NAME] passed away peacefully [DATE] a…" at bounding box center [893, 321] width 500 height 56
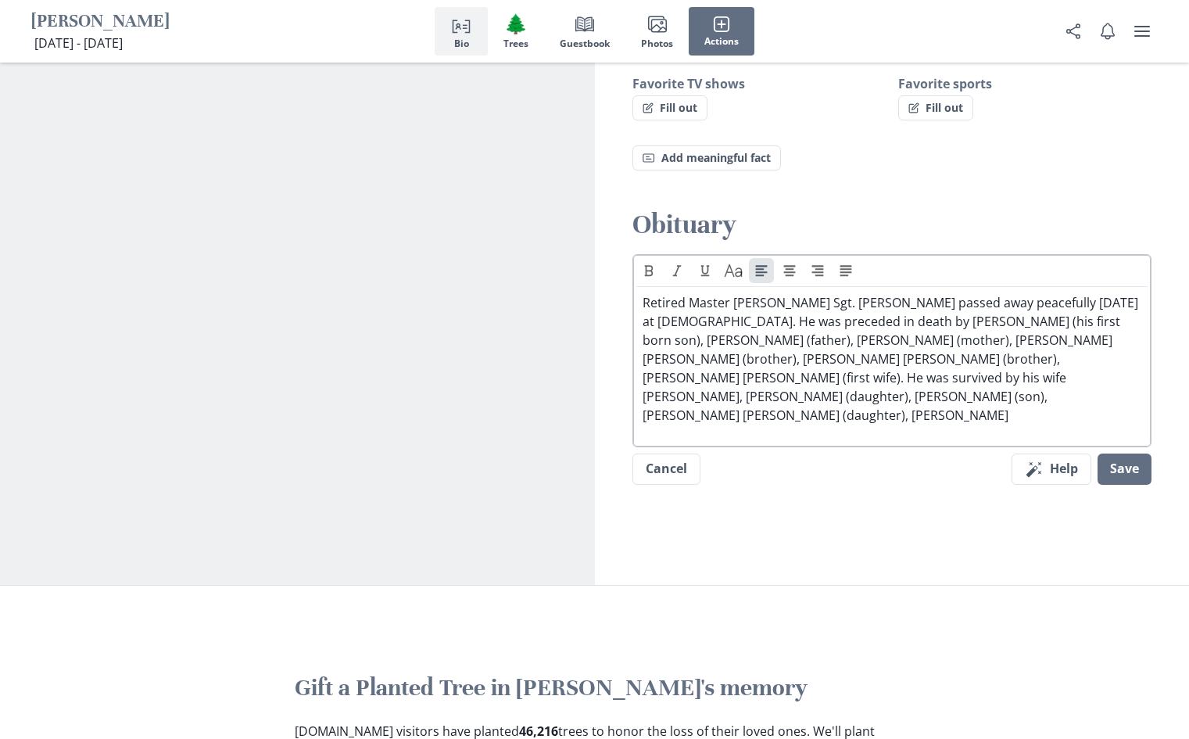
click at [736, 362] on p "Retired Master [PERSON_NAME] Sgt. [PERSON_NAME] passed away peacefully [DATE] a…" at bounding box center [893, 358] width 500 height 131
click at [888, 360] on p "Retired Master [PERSON_NAME] Sgt. [PERSON_NAME] passed away peacefully [DATE] a…" at bounding box center [893, 358] width 500 height 131
click at [1033, 361] on p "Retired Master [PERSON_NAME] Sgt. [PERSON_NAME] passed away peacefully [DATE] a…" at bounding box center [893, 358] width 500 height 131
click at [772, 385] on p "Retired Master [PERSON_NAME] Sgt. [PERSON_NAME] passed away peacefully [DATE] a…" at bounding box center [893, 358] width 500 height 131
click at [841, 342] on p "Retired Master [PERSON_NAME] Sgt. [PERSON_NAME] passed away peacefully [DATE] a…" at bounding box center [893, 358] width 500 height 131
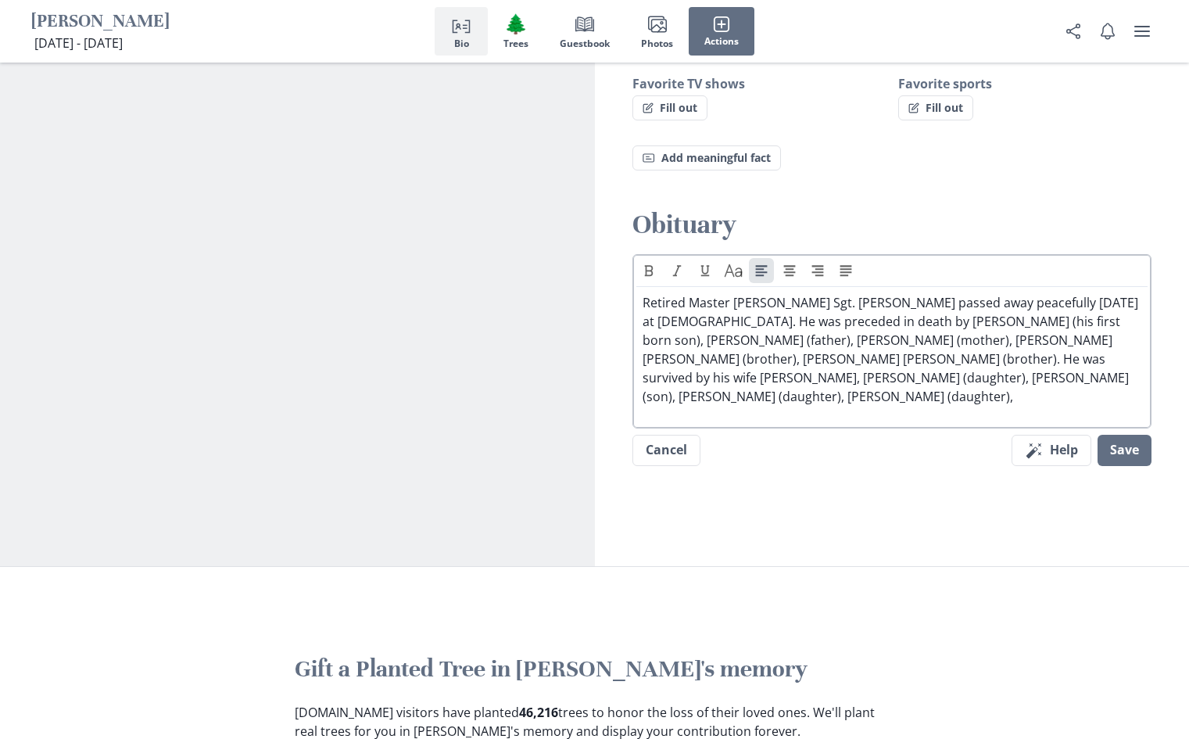
click at [1024, 293] on p "Retired Master [PERSON_NAME] Sgt. [PERSON_NAME] passed away peacefully [DATE] a…" at bounding box center [893, 349] width 500 height 113
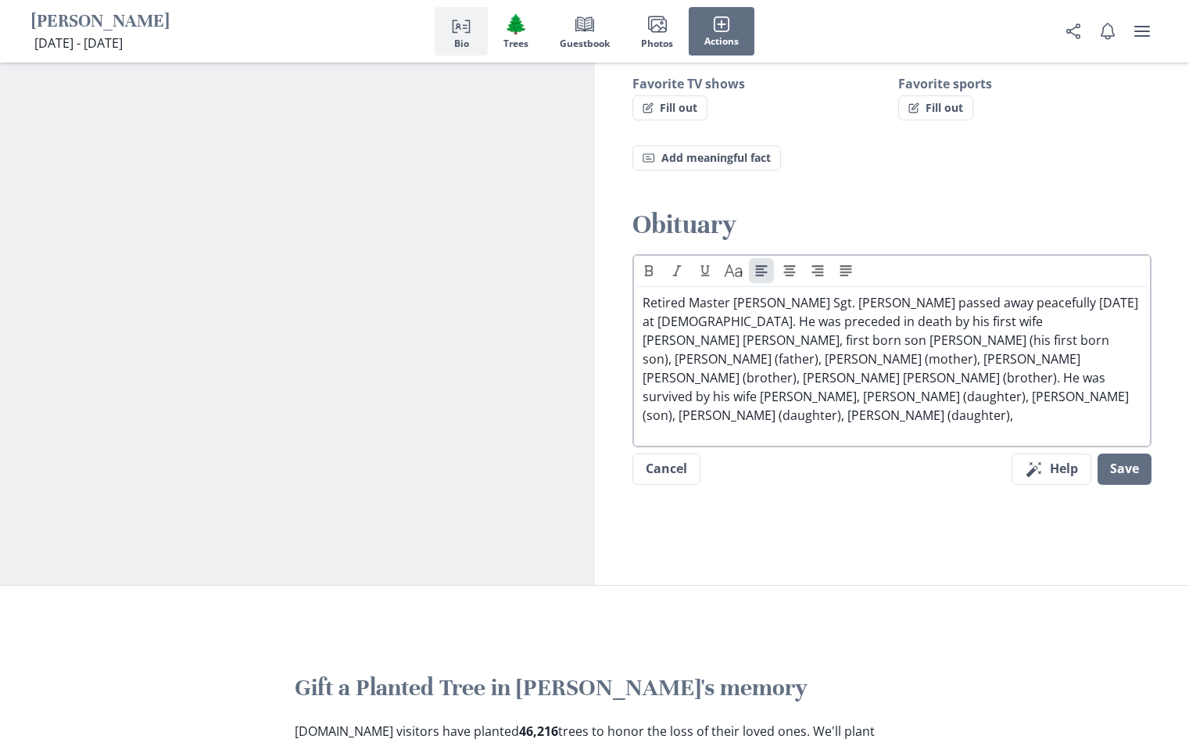
click at [667, 322] on p "Retired Master [PERSON_NAME] Sgt. [PERSON_NAME] passed away peacefully [DATE] a…" at bounding box center [893, 358] width 500 height 131
click at [957, 337] on p "Retired Master [PERSON_NAME] Sgt. [PERSON_NAME] passed away peacefully [DATE] a…" at bounding box center [893, 358] width 500 height 131
click at [694, 356] on p "Retired Master [PERSON_NAME] Sgt. [PERSON_NAME] passed away peacefully [DATE] a…" at bounding box center [893, 358] width 500 height 131
click at [1097, 293] on p "Retired Master [PERSON_NAME] Sgt. [PERSON_NAME] passed away peacefully [DATE] a…" at bounding box center [893, 358] width 500 height 131
click at [907, 300] on p "Retired Master [PERSON_NAME] Sgt. [PERSON_NAME] passed away peacefully [DATE] a…" at bounding box center [893, 358] width 500 height 131
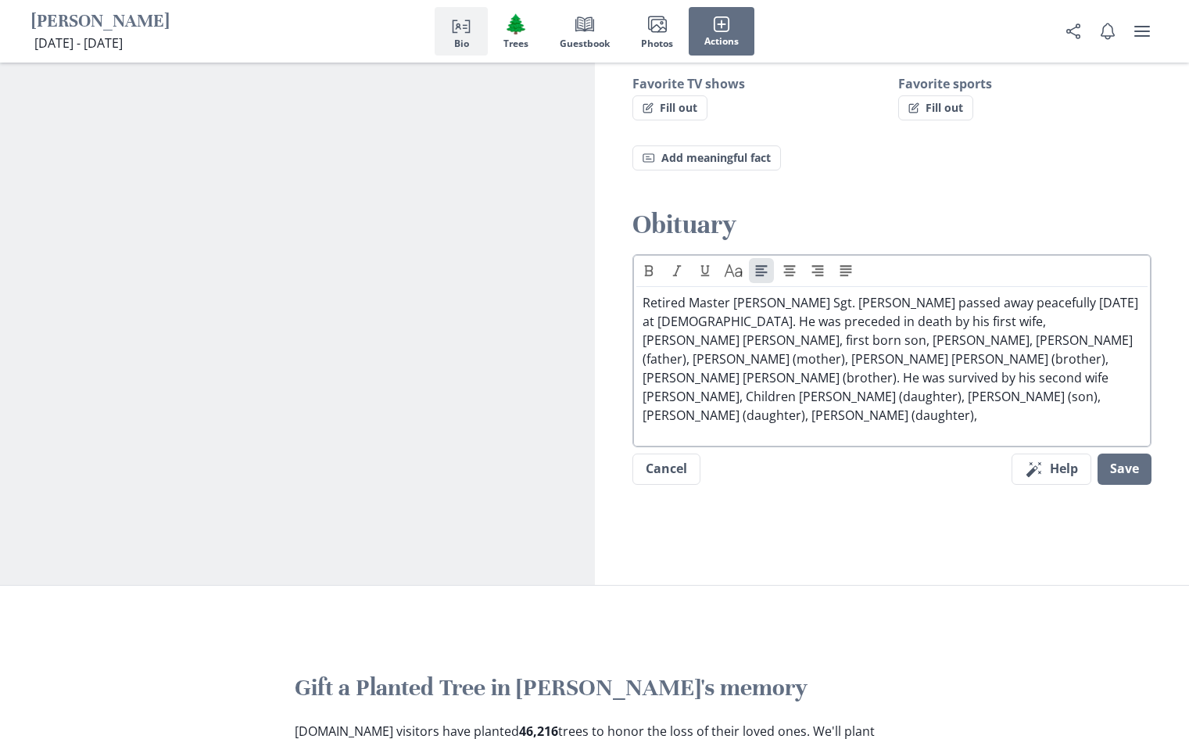
click at [883, 380] on p "Retired Master [PERSON_NAME] Sgt. [PERSON_NAME] passed away peacefully [DATE] a…" at bounding box center [893, 358] width 500 height 131
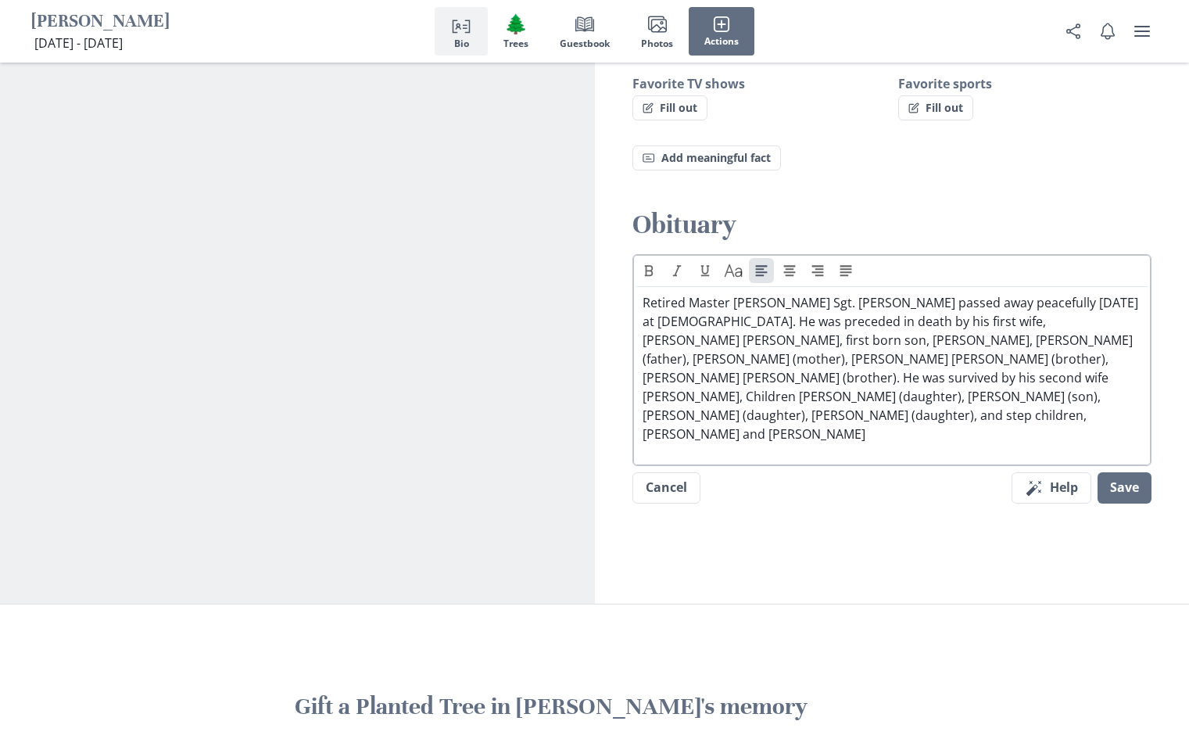
click at [1037, 376] on p "Retired Master [PERSON_NAME] Sgt. [PERSON_NAME] passed away peacefully [DATE] a…" at bounding box center [893, 368] width 500 height 150
click at [906, 376] on p "Retired Master [PERSON_NAME] Sgt. [PERSON_NAME] passed away peacefully [DATE] a…" at bounding box center [893, 368] width 500 height 150
click at [1094, 380] on p "Retired Master [PERSON_NAME] Sgt. [PERSON_NAME] passed away peacefully [DATE] a…" at bounding box center [893, 368] width 500 height 150
click at [680, 395] on p "Retired Master [PERSON_NAME] Sgt. [PERSON_NAME] passed away peacefully [DATE] a…" at bounding box center [893, 368] width 500 height 150
click at [1071, 373] on p "Retired Master [PERSON_NAME] Sgt. [PERSON_NAME] passed away peacefully [DATE] a…" at bounding box center [893, 368] width 500 height 150
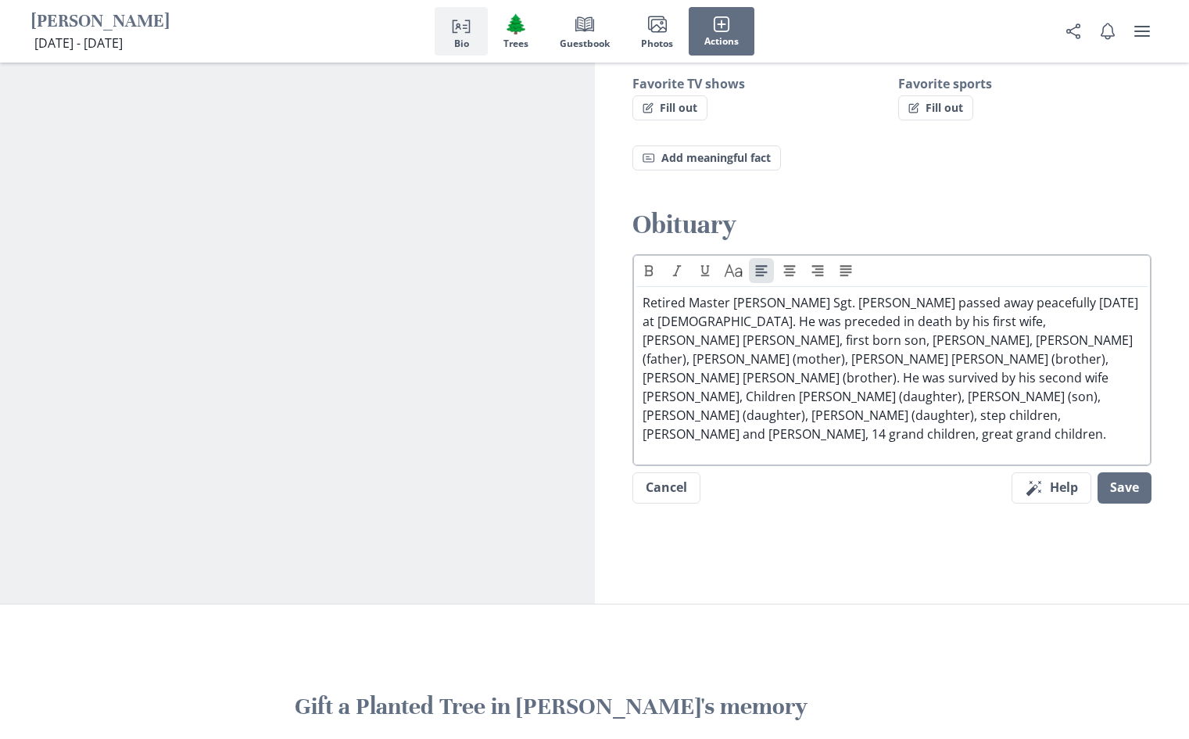
click at [690, 394] on p "Retired Master [PERSON_NAME] Sgt. [PERSON_NAME] passed away peacefully [DATE] a…" at bounding box center [893, 368] width 500 height 150
click at [690, 396] on p "Retired Master [PERSON_NAME] Sgt. [PERSON_NAME] passed away peacefully [DATE] a…" at bounding box center [893, 368] width 500 height 150
click at [686, 396] on p "Retired Master [PERSON_NAME] Sgt. [PERSON_NAME] passed away peacefully [DATE] a…" at bounding box center [893, 368] width 500 height 150
click at [797, 399] on p "Retired Master [PERSON_NAME] Sgt. [PERSON_NAME] passed away peacefully [DATE] a…" at bounding box center [893, 368] width 500 height 150
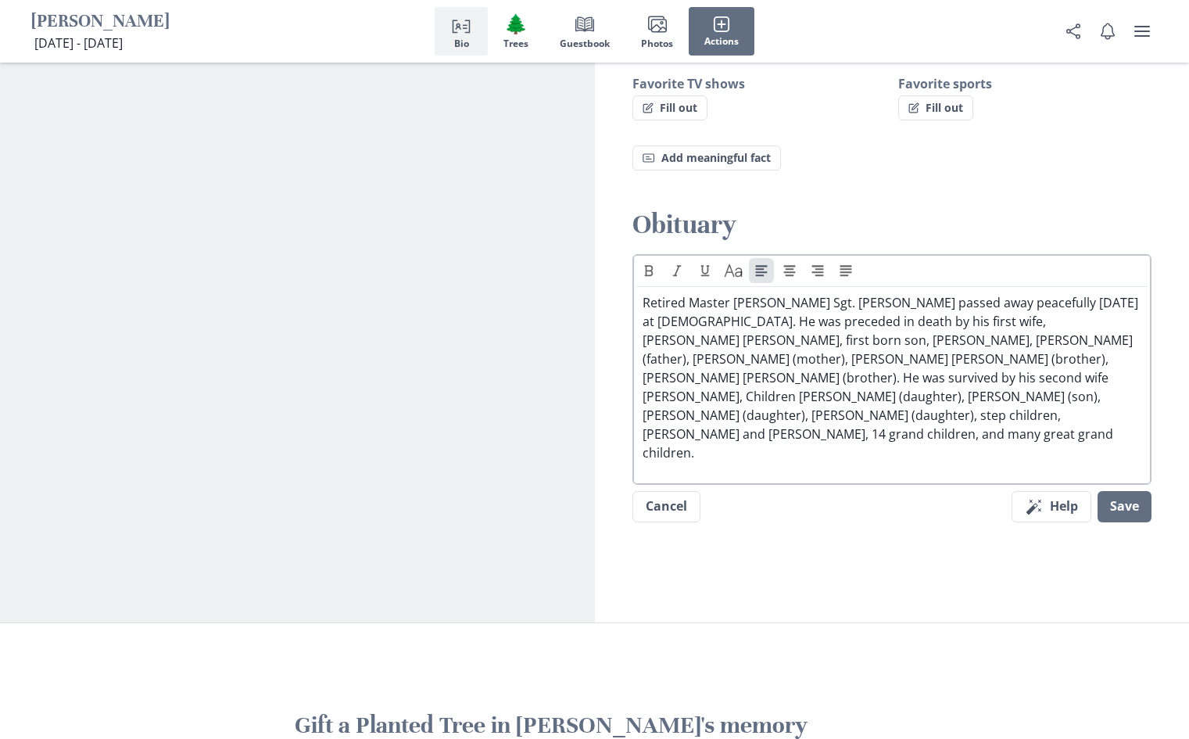
click at [983, 399] on p "Retired Master [PERSON_NAME] Sgt. [PERSON_NAME] passed away peacefully [DATE] a…" at bounding box center [893, 377] width 500 height 169
click at [823, 392] on p "Retired Master [PERSON_NAME] Sgt. [PERSON_NAME] passed away peacefully [DATE] a…" at bounding box center [893, 377] width 500 height 169
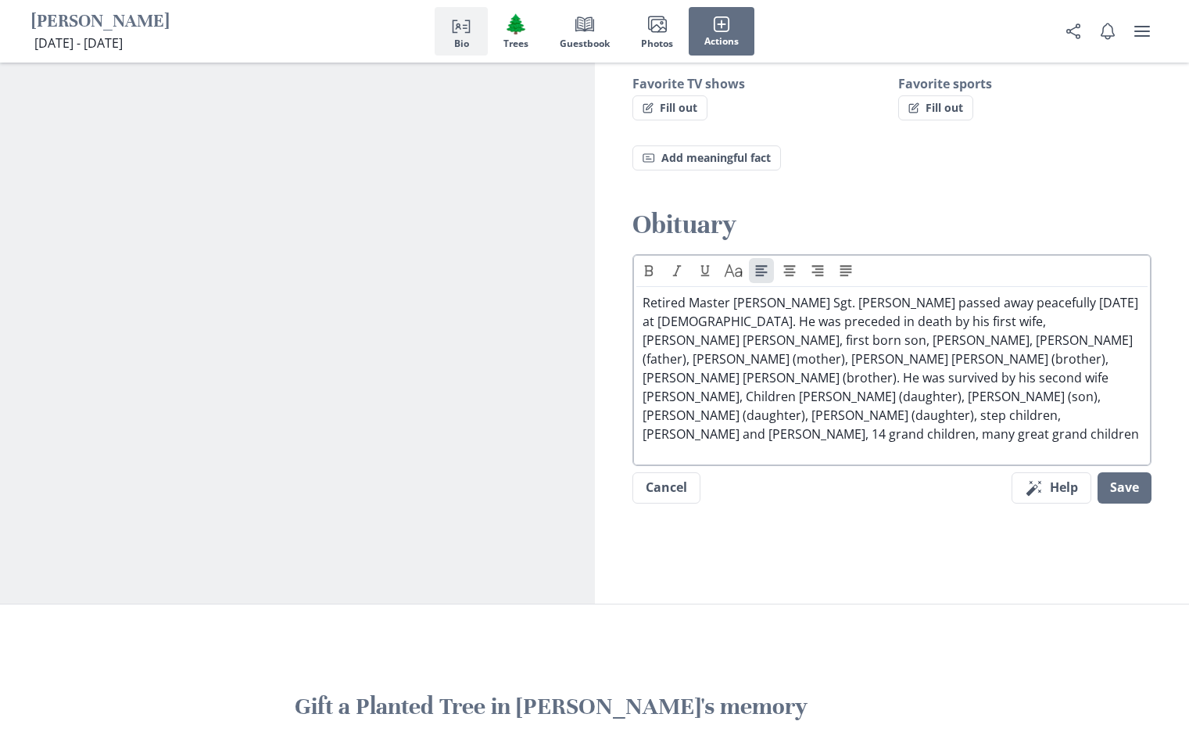
click at [950, 399] on p "Retired Master [PERSON_NAME] Sgt. [PERSON_NAME] passed away peacefully [DATE] a…" at bounding box center [893, 368] width 500 height 150
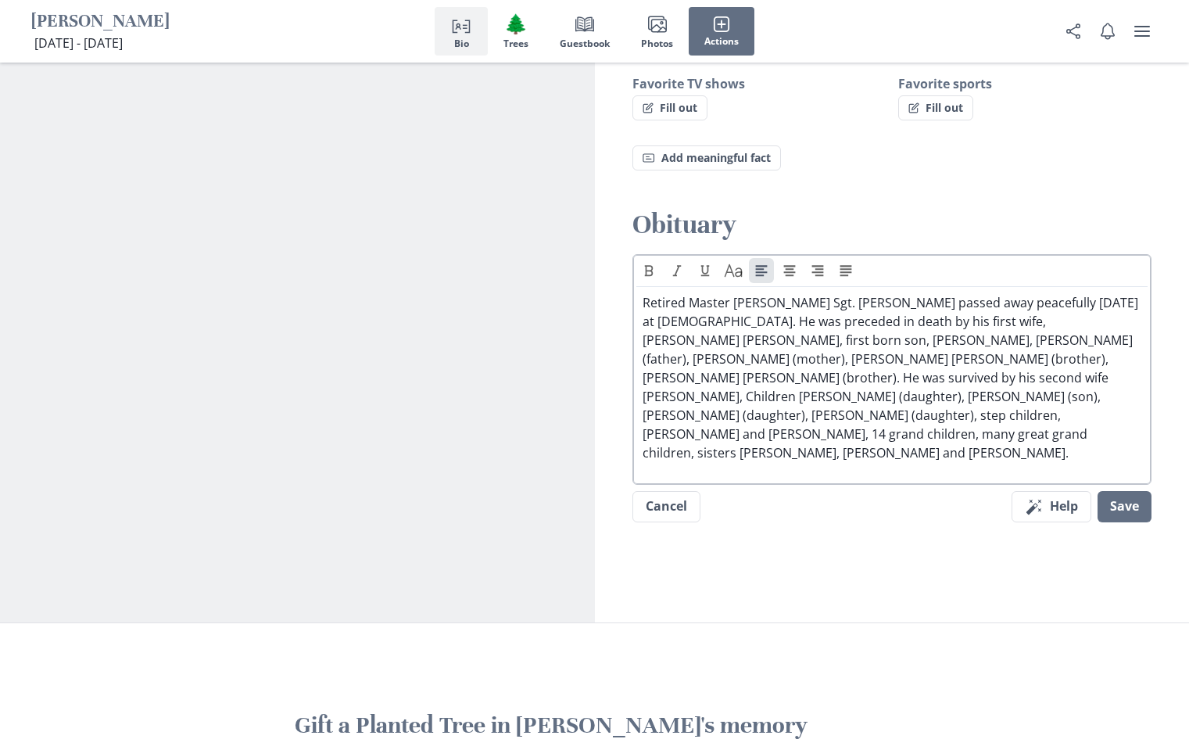
click at [717, 418] on p "Retired Master [PERSON_NAME] Sgt. [PERSON_NAME] passed away peacefully [DATE] a…" at bounding box center [893, 377] width 500 height 169
click at [817, 414] on p "Retired Master [PERSON_NAME] Sgt. [PERSON_NAME] passed away peacefully [DATE] a…" at bounding box center [893, 377] width 500 height 169
click at [697, 417] on p "Retired Master [PERSON_NAME] Sgt. [PERSON_NAME] passed away peacefully [DATE] a…" at bounding box center [893, 377] width 500 height 169
click at [693, 412] on p "Retired Master [PERSON_NAME] Sgt. [PERSON_NAME] passed away peacefully [DATE] a…" at bounding box center [893, 377] width 500 height 169
click at [833, 419] on p "Retired Master [PERSON_NAME] Sgt. [PERSON_NAME] passed away peacefully [DATE] a…" at bounding box center [893, 377] width 500 height 169
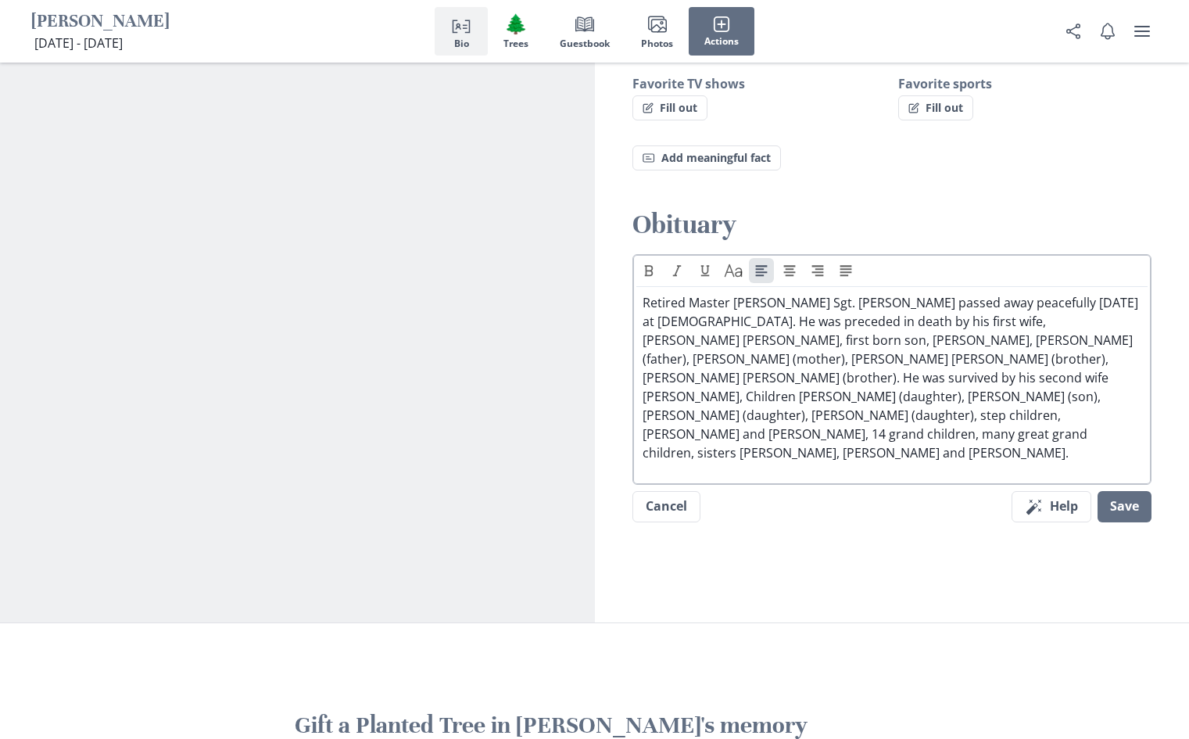
click at [1062, 293] on p "Retired Master [PERSON_NAME] Sgt. [PERSON_NAME] passed away peacefully [DATE] a…" at bounding box center [893, 377] width 500 height 169
click at [933, 358] on p "Retired Master [PERSON_NAME] Sgt. [PERSON_NAME] passed away peacefully with hon…" at bounding box center [893, 377] width 500 height 169
click at [927, 360] on p "Retired Master [PERSON_NAME] Sgt. [PERSON_NAME] passed away peacefully with hon…" at bounding box center [893, 377] width 500 height 169
click at [790, 358] on p "Retired Master [PERSON_NAME] Sgt. [PERSON_NAME] passed away peacefully with hon…" at bounding box center [893, 377] width 500 height 169
click at [915, 356] on p "Retired Master [PERSON_NAME] Sgt. [PERSON_NAME] passed away peacefully with hon…" at bounding box center [893, 377] width 500 height 169
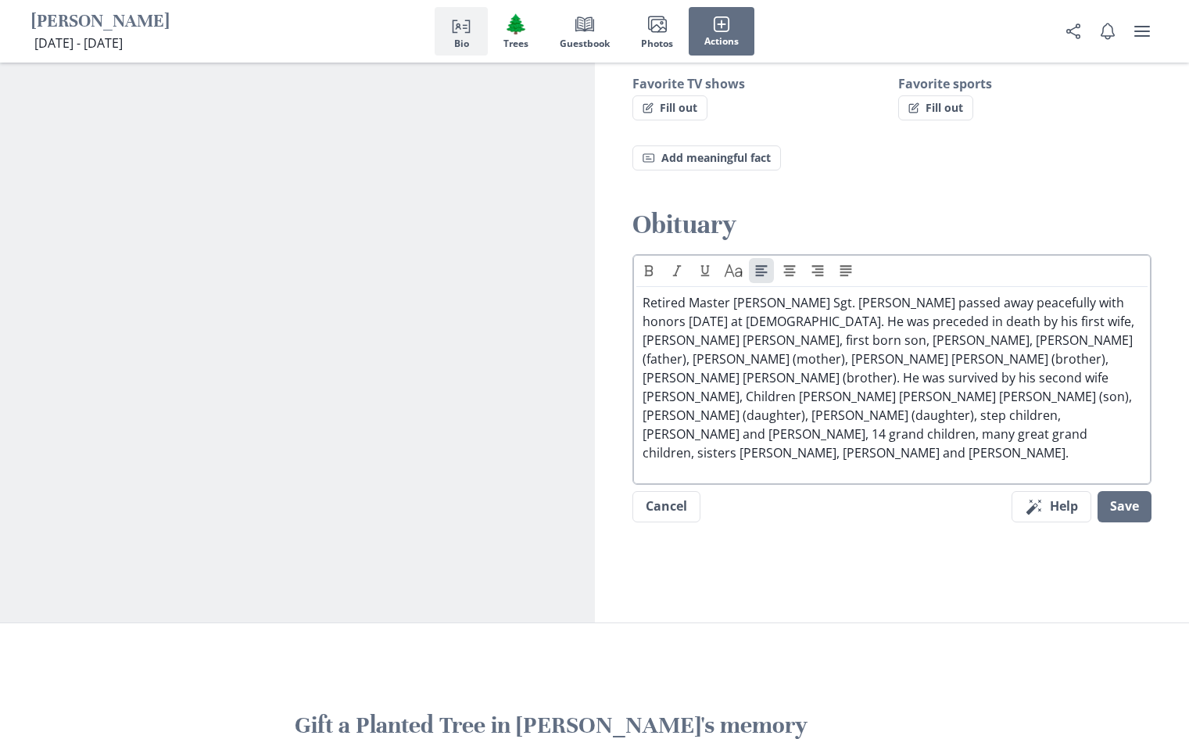
click at [1070, 359] on p "Retired Master [PERSON_NAME] Sgt. [PERSON_NAME] passed away peacefully with hon…" at bounding box center [893, 377] width 500 height 169
click at [1077, 358] on p "Retired Master [PERSON_NAME] Sgt. [PERSON_NAME] passed away peacefully with hon…" at bounding box center [893, 377] width 500 height 169
click at [821, 378] on p "Retired Master [PERSON_NAME] Sgt. [PERSON_NAME] passed away peacefully with hon…" at bounding box center [893, 377] width 500 height 169
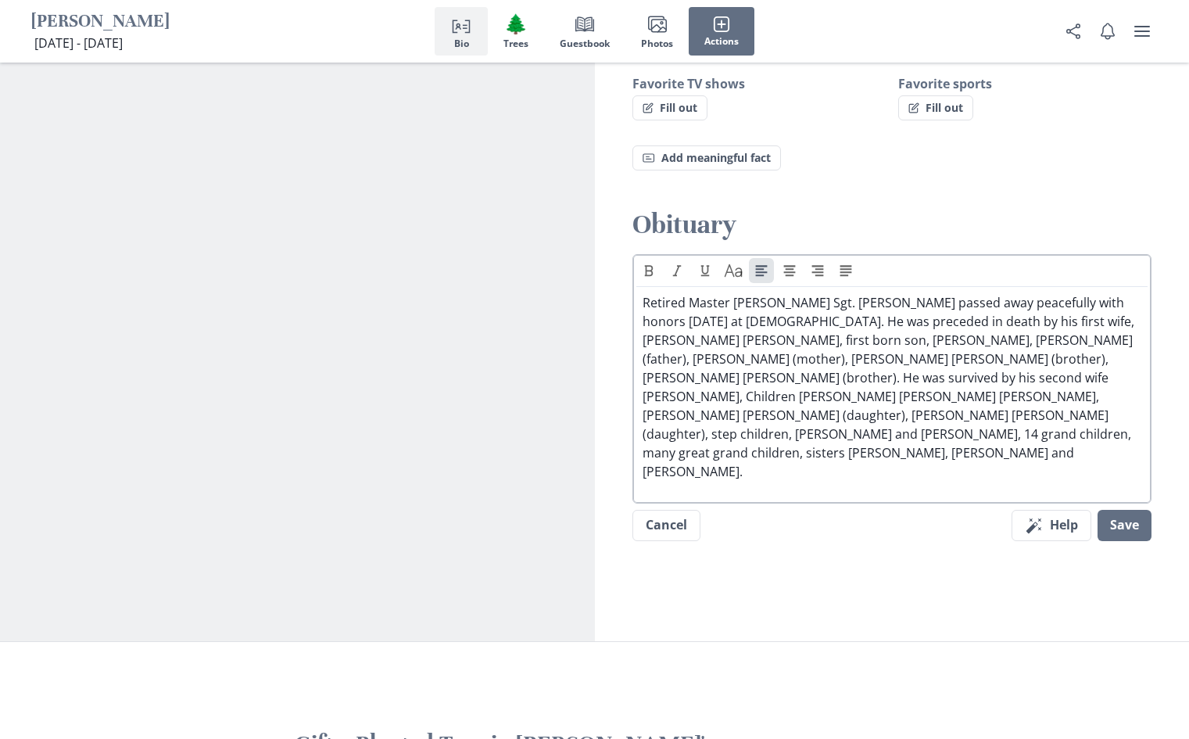
click at [958, 377] on p "Retired Master [PERSON_NAME] Sgt. [PERSON_NAME] passed away peacefully with hon…" at bounding box center [893, 387] width 500 height 188
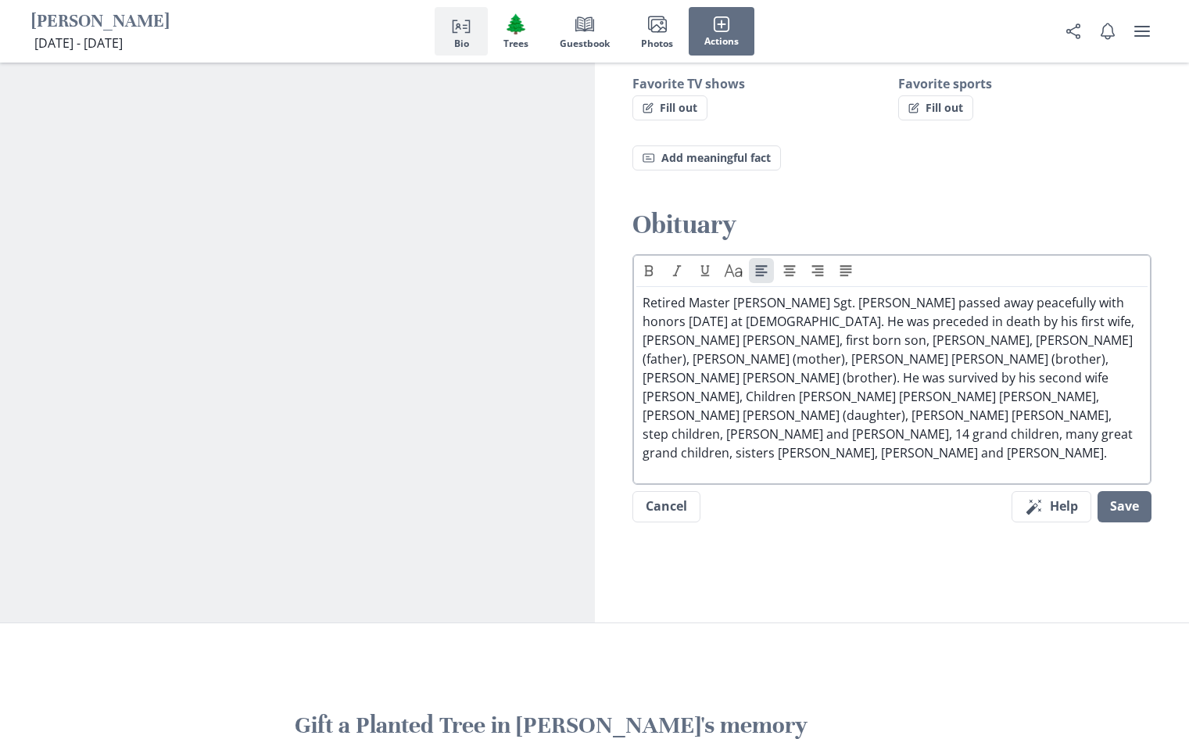
click at [855, 413] on p "Retired Master [PERSON_NAME] Sgt. [PERSON_NAME] passed away peacefully with hon…" at bounding box center [893, 377] width 500 height 169
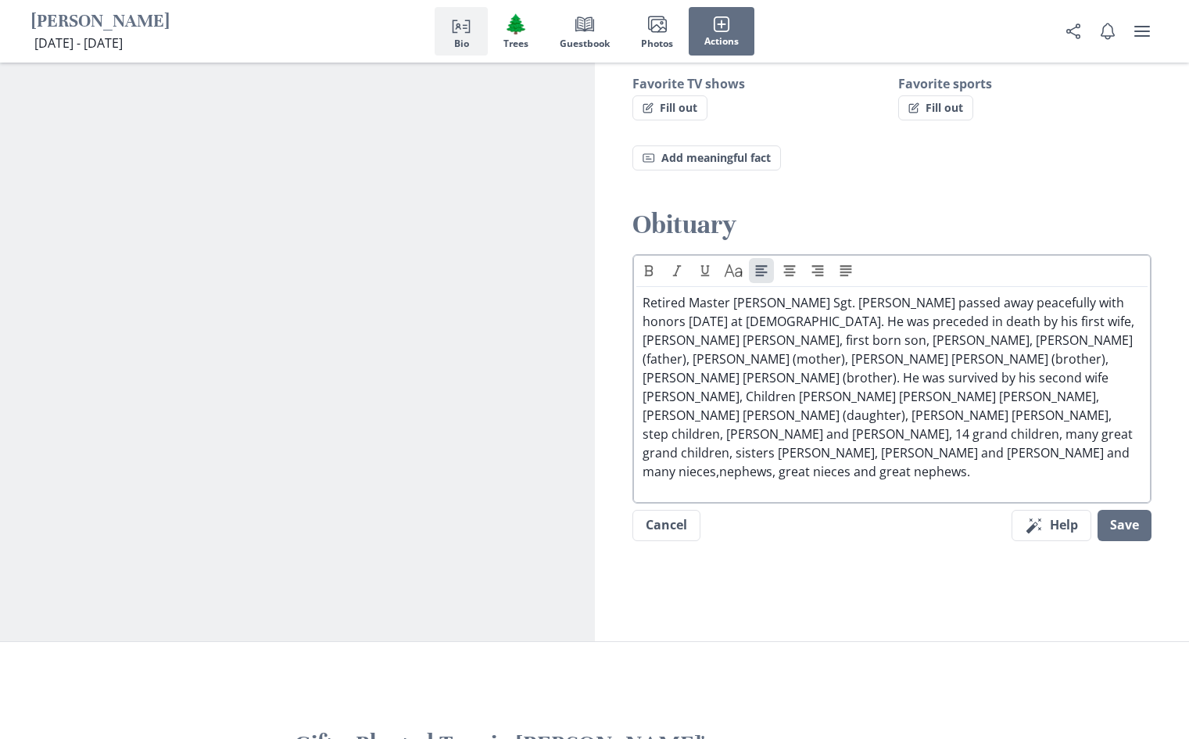
click at [954, 418] on p "Retired Master [PERSON_NAME] Sgt. [PERSON_NAME] passed away peacefully with hon…" at bounding box center [893, 387] width 500 height 188
click at [1070, 398] on p "Retired Master [PERSON_NAME] Sgt. [PERSON_NAME] passed away peacefully with hon…" at bounding box center [893, 387] width 500 height 188
click at [1094, 396] on p "Retired Master [PERSON_NAME] Sgt. [PERSON_NAME] passed away peacefully with hon…" at bounding box center [893, 387] width 500 height 188
click at [747, 435] on p "Retired Master [PERSON_NAME] Sgt. [PERSON_NAME] passed away peacefully with hon…" at bounding box center [893, 387] width 500 height 188
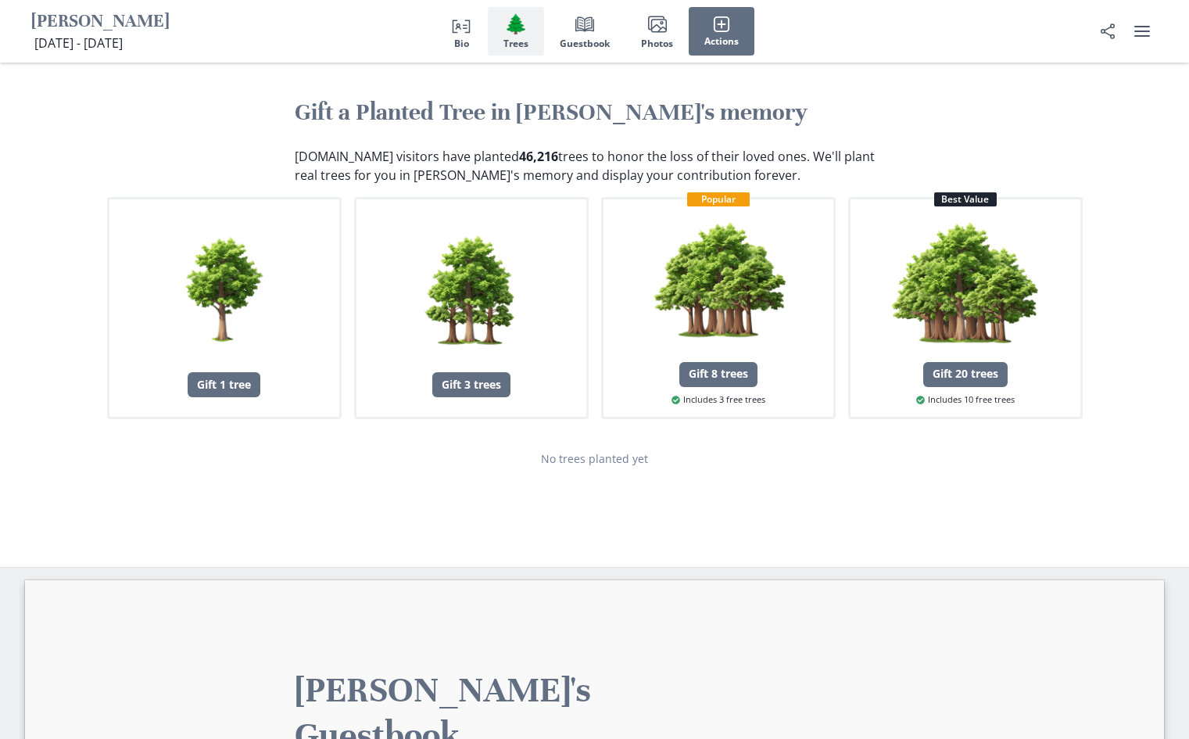
scroll to position [0, 0]
